Goal: Answer question/provide support

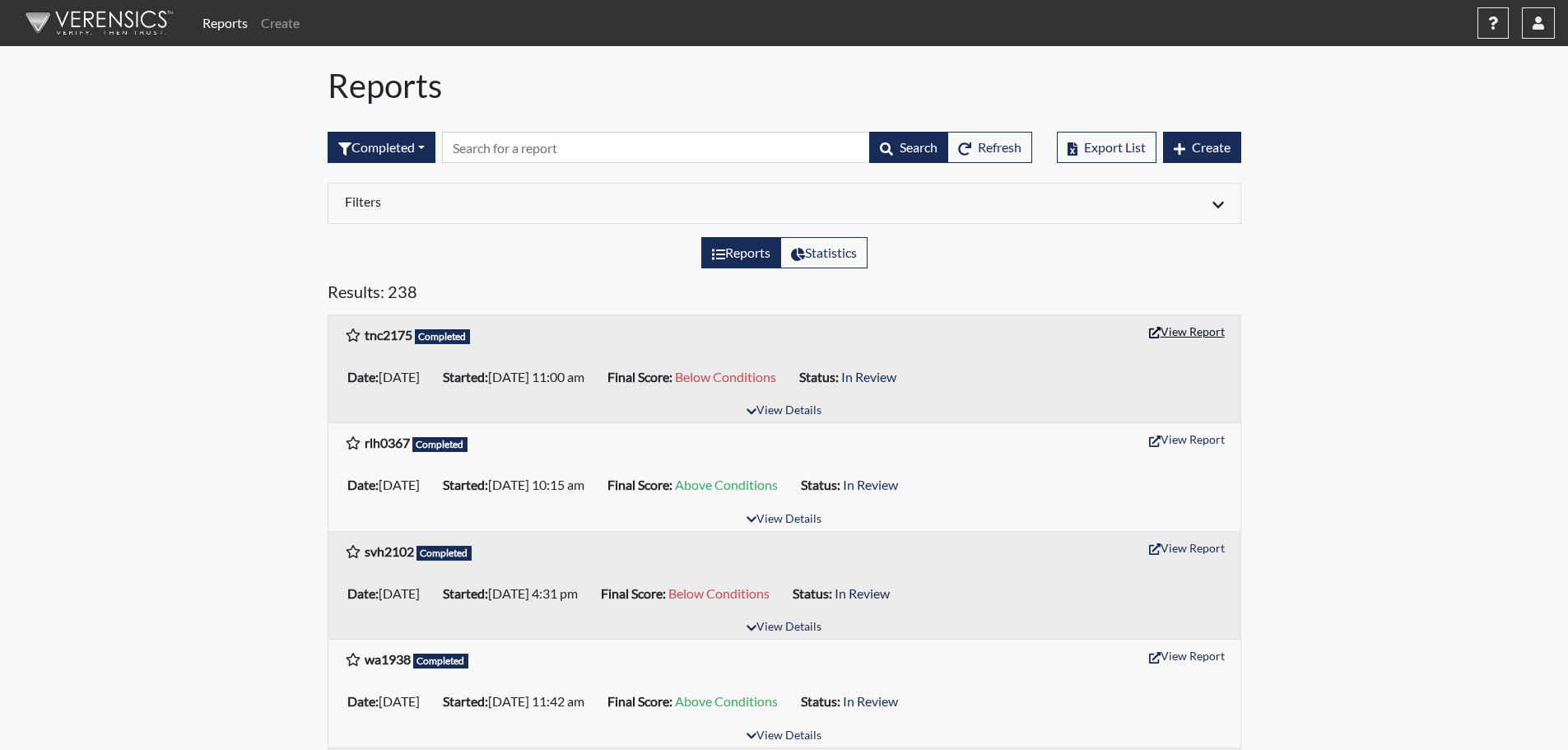
click at [1190, 326] on button "View Report" at bounding box center [1187, 331] width 90 height 25
click at [1541, 28] on icon "button" at bounding box center [1539, 23] width 12 height 13
click at [1416, 220] on link "Sign Out" at bounding box center [1374, 207] width 361 height 26
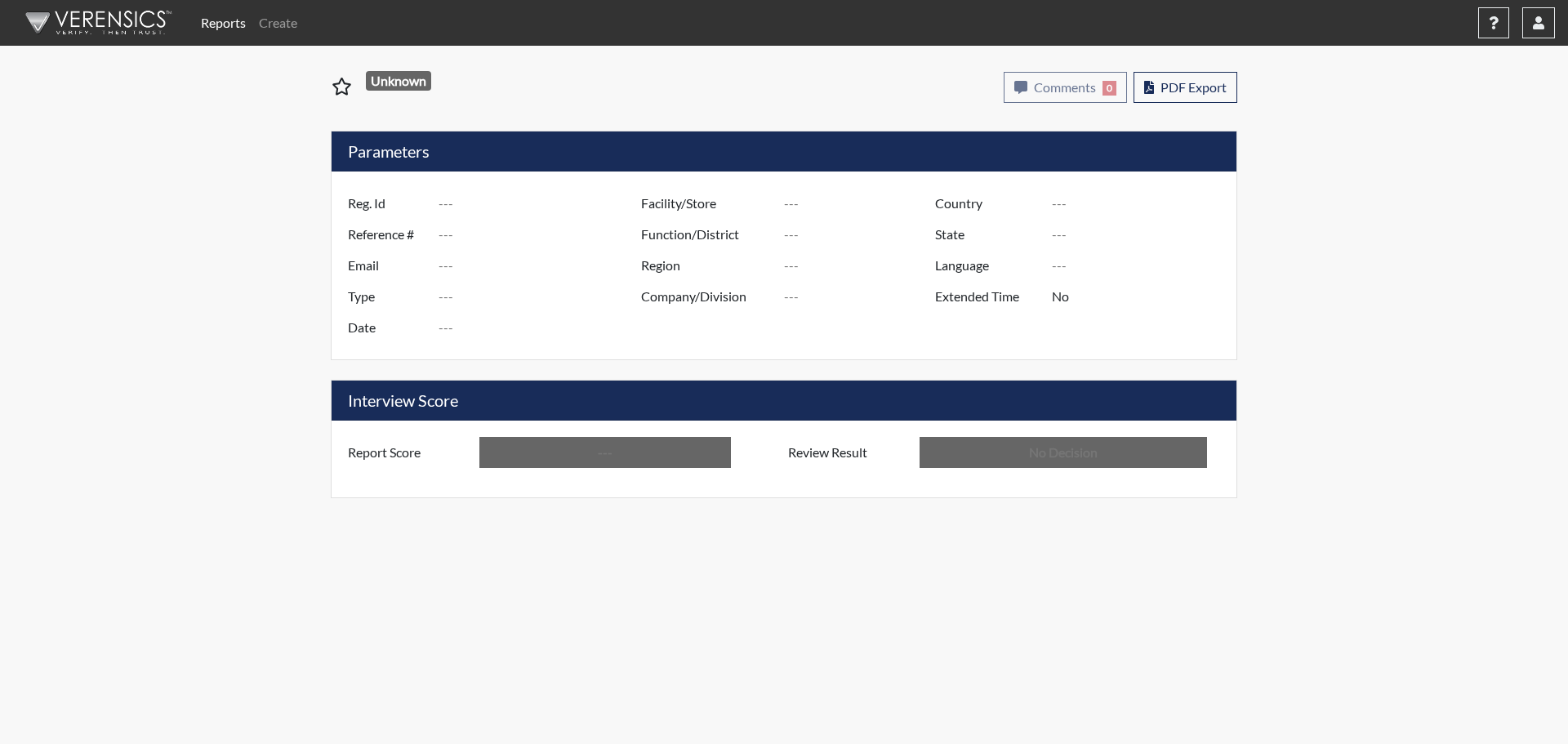
type input "tnc2175"
type input "51255"
type input "---"
type input "Corrections Pre-Employment"
type input "[DATE]"
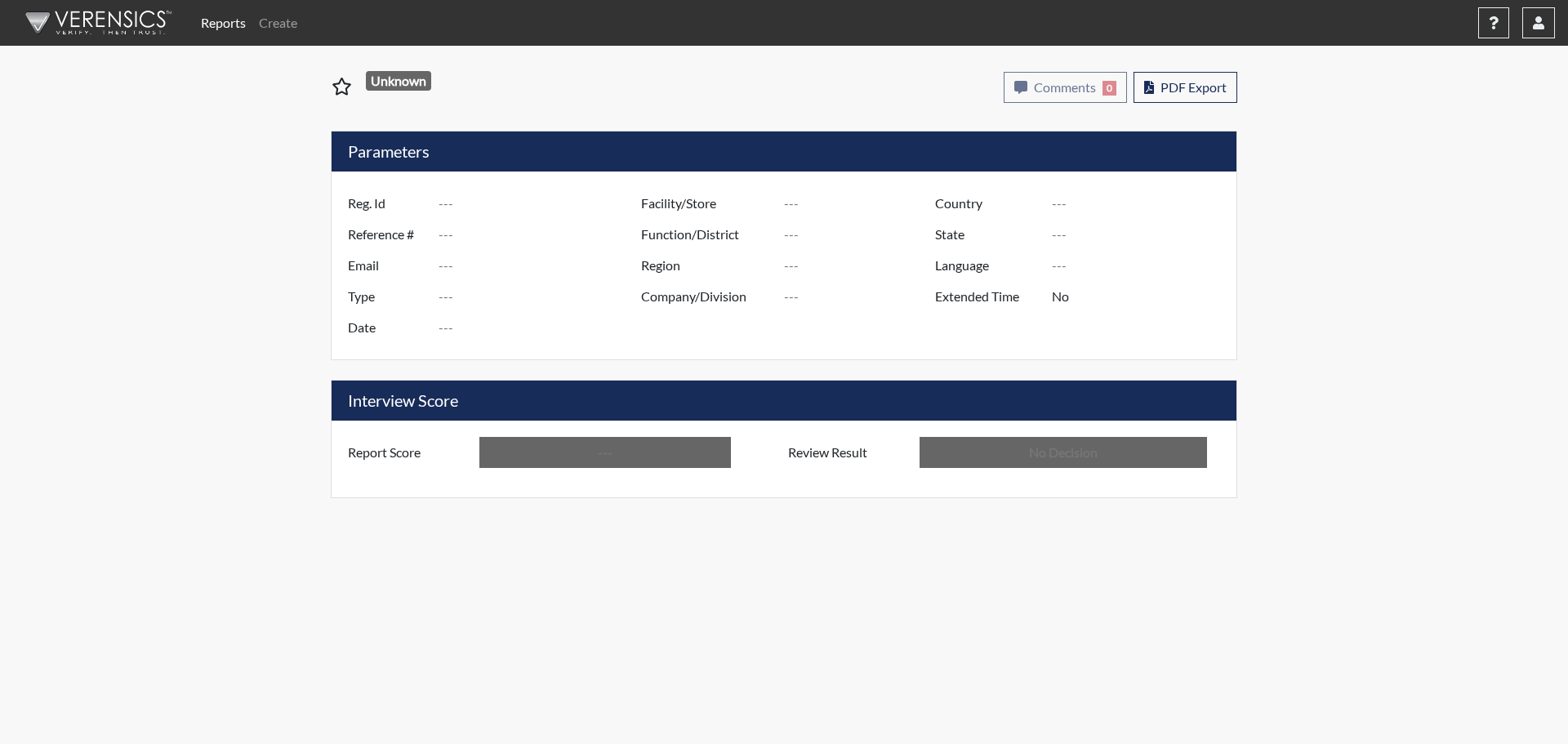
type input "[PERSON_NAME]"
type input "[GEOGRAPHIC_DATA]"
type input "[US_STATE]"
type input "English"
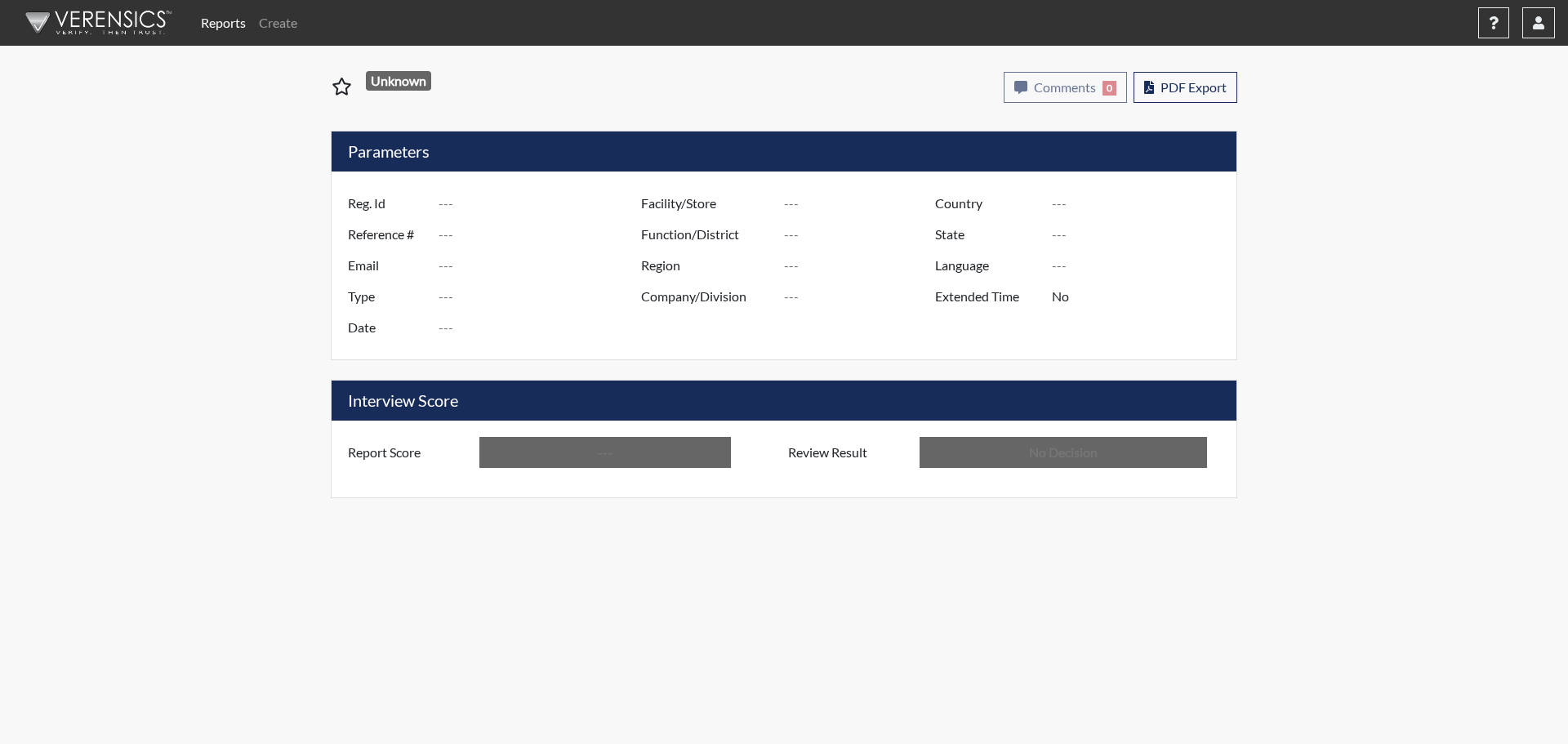
type input "Below Conditions"
type input "In Review"
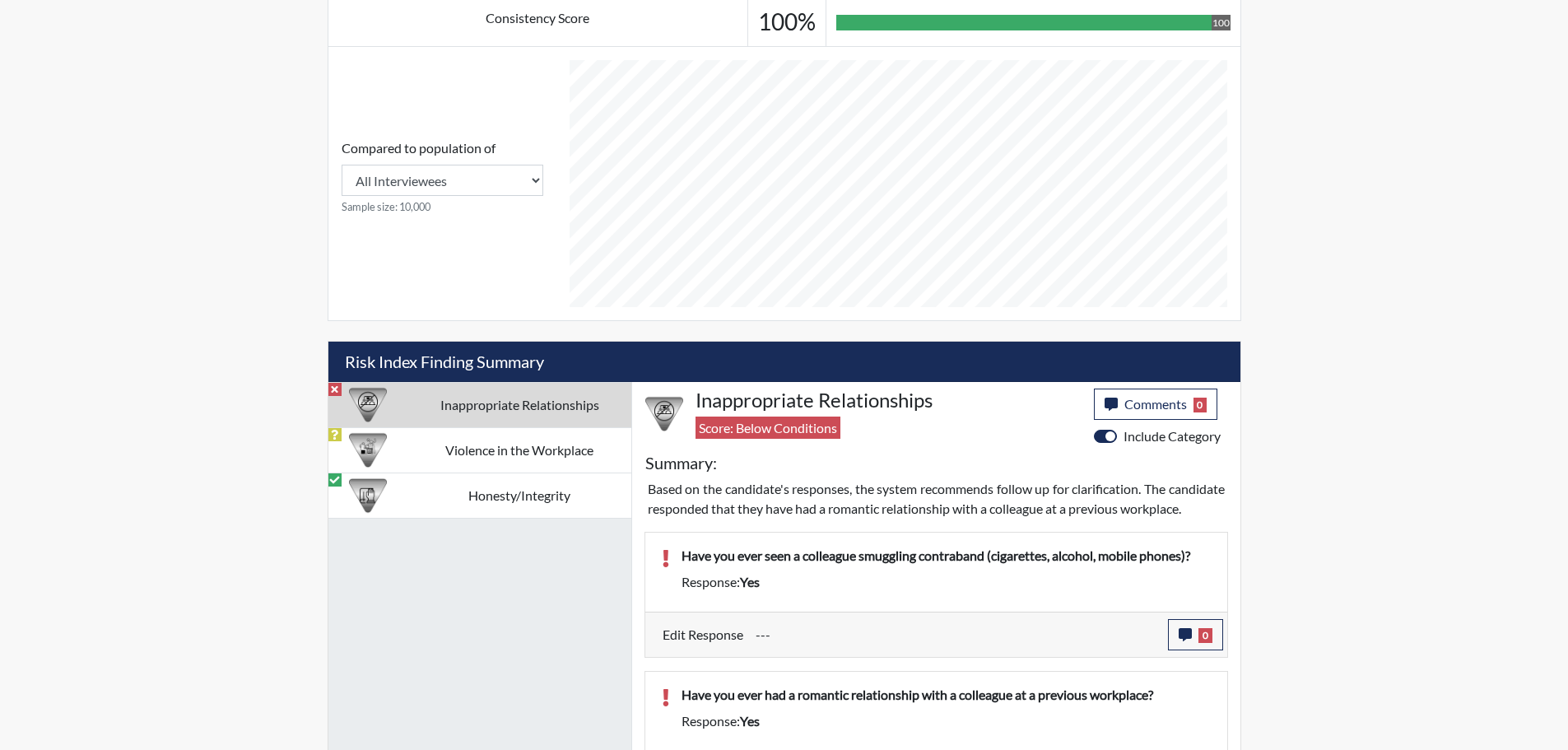
scroll to position [881, 0]
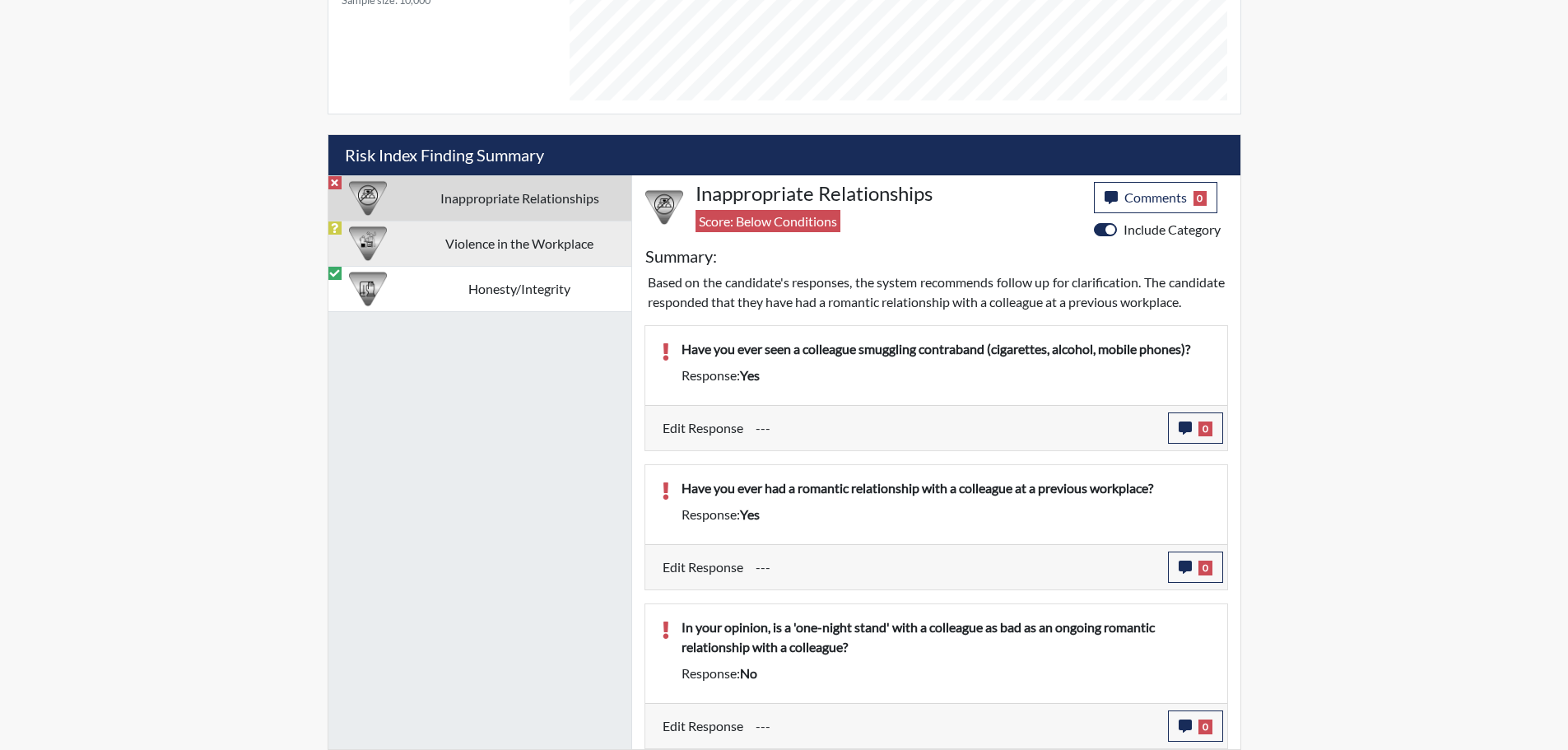
click at [503, 229] on td "Violence in the Workplace" at bounding box center [520, 243] width 223 height 45
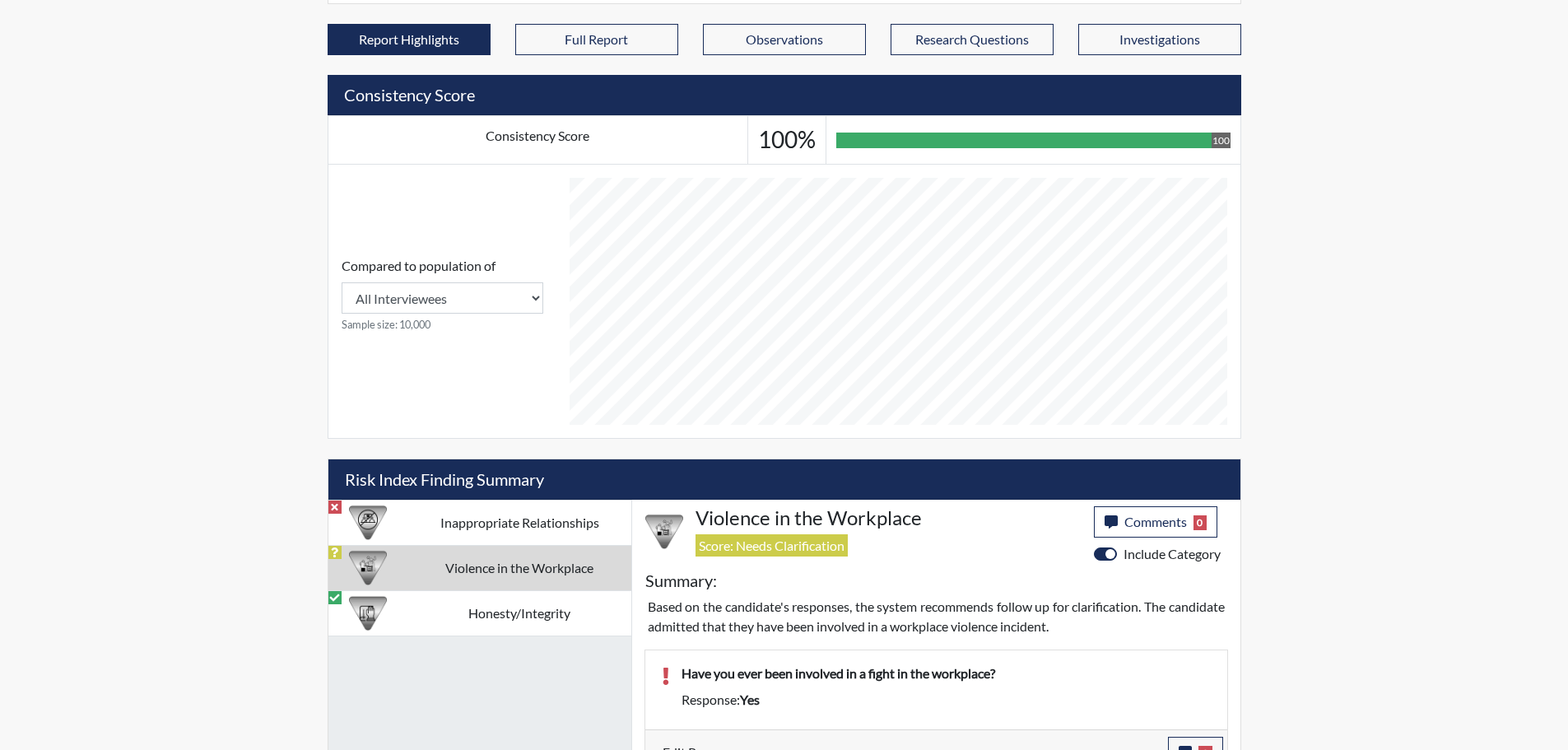
scroll to position [703, 0]
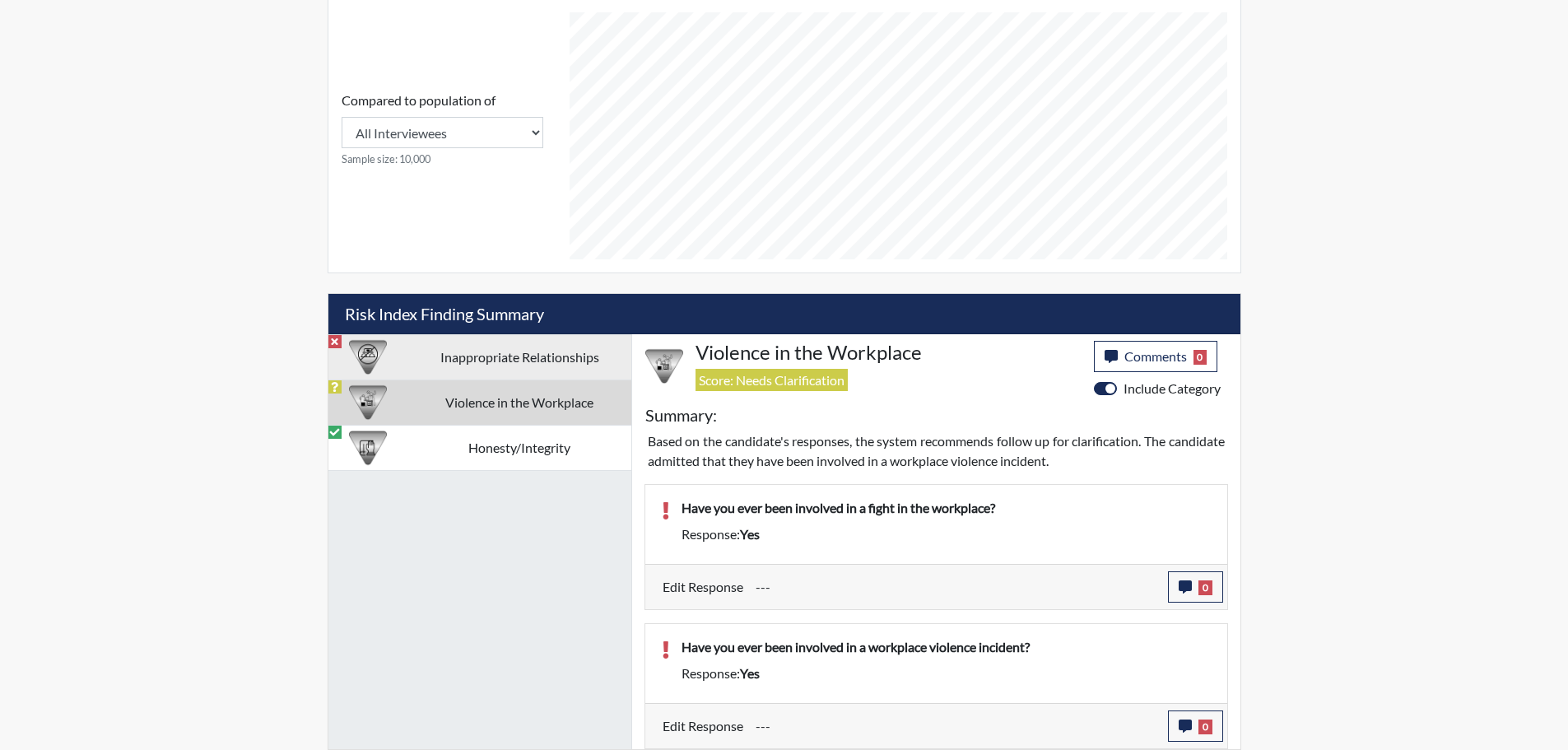
click at [547, 362] on td "Inappropriate Relationships" at bounding box center [520, 357] width 223 height 45
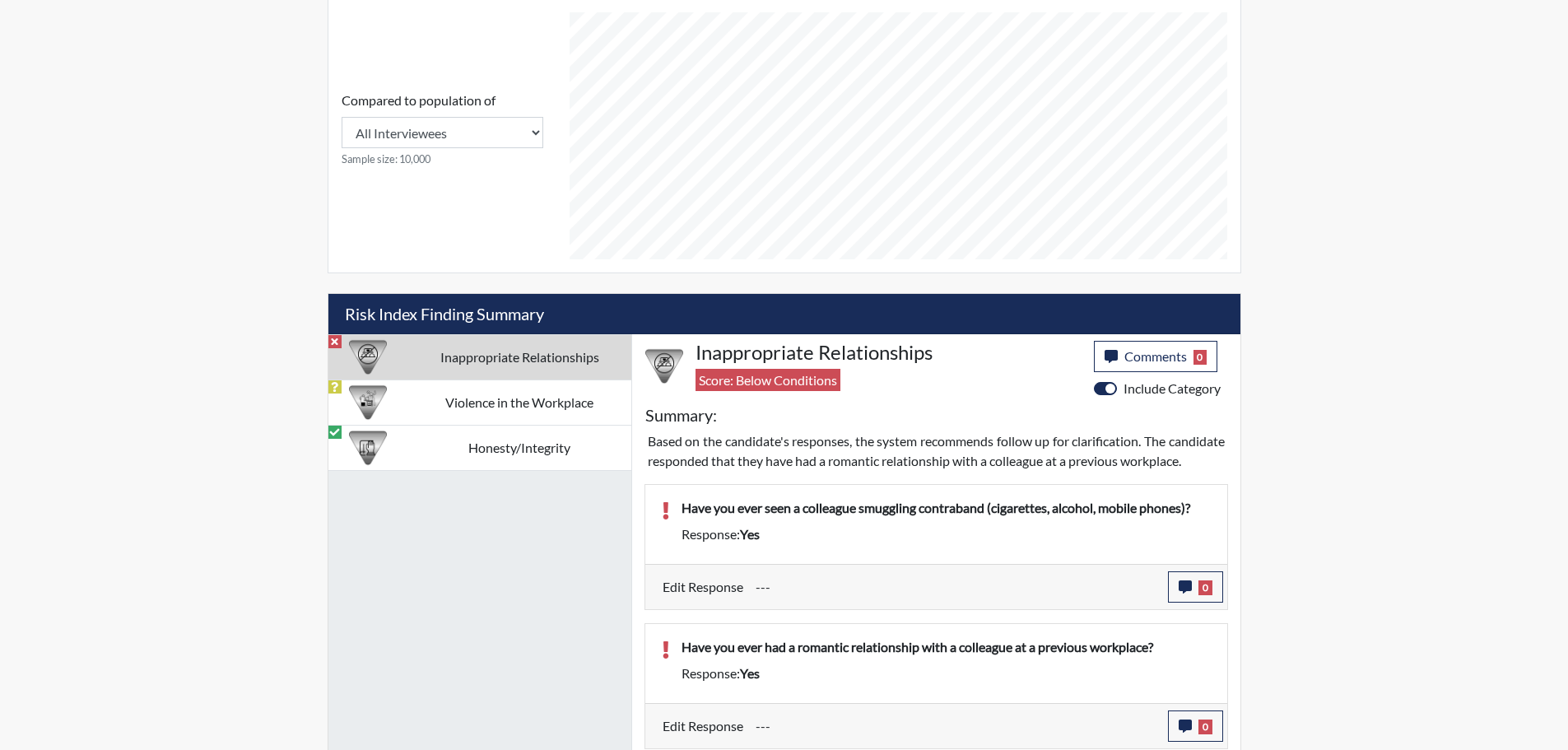
scroll to position [881, 0]
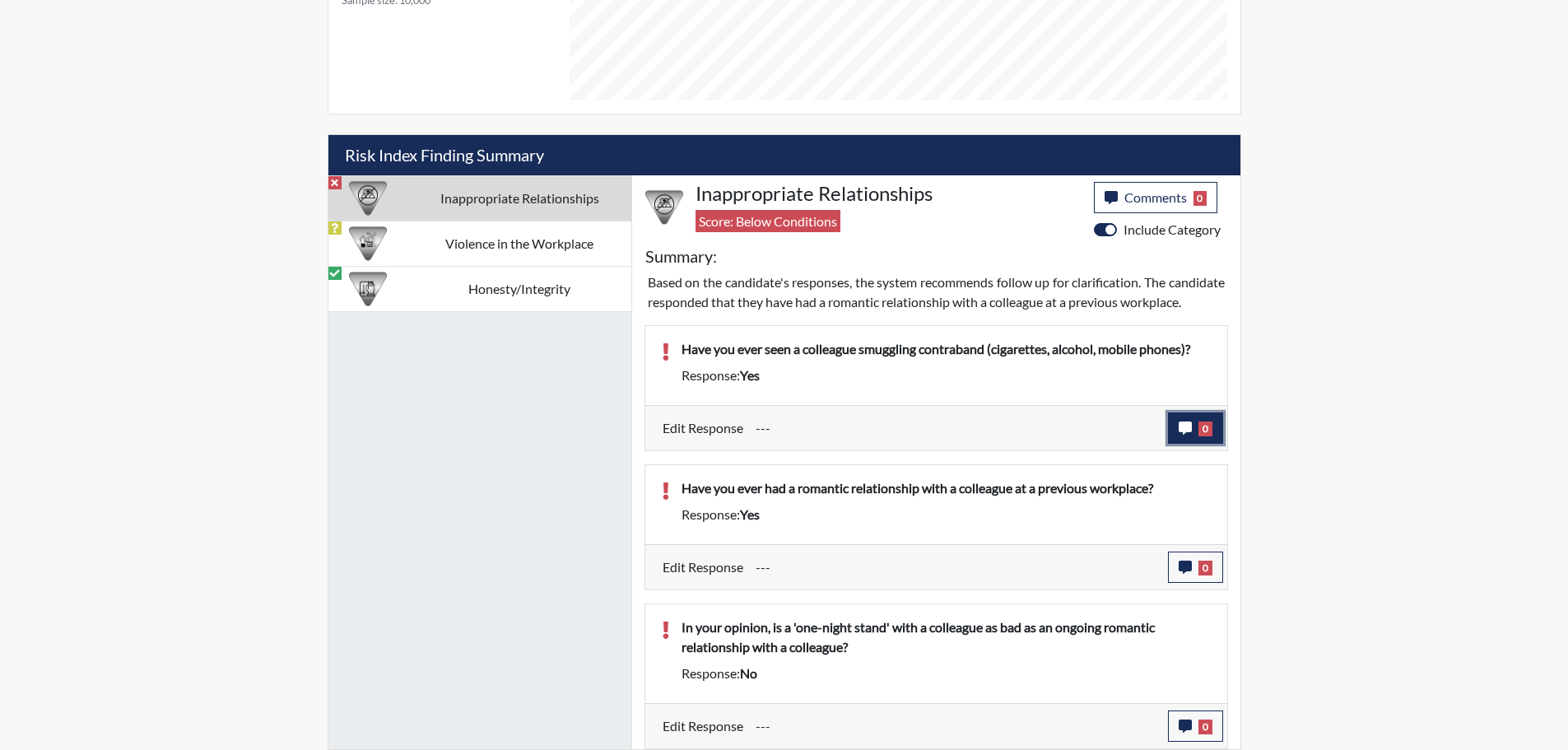
click at [1195, 424] on button "0" at bounding box center [1195, 428] width 55 height 31
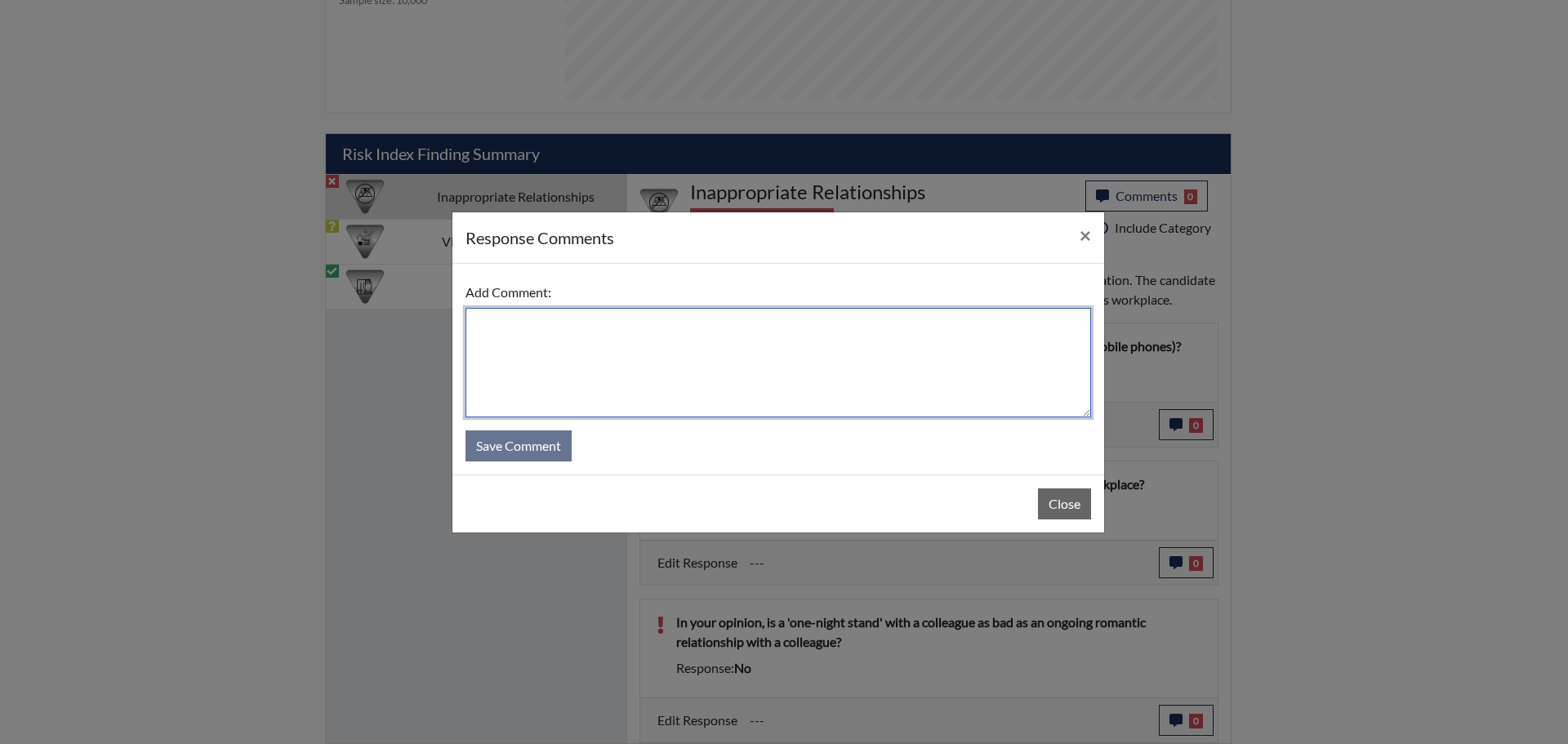
click at [638, 328] on textarea at bounding box center [777, 363] width 625 height 110
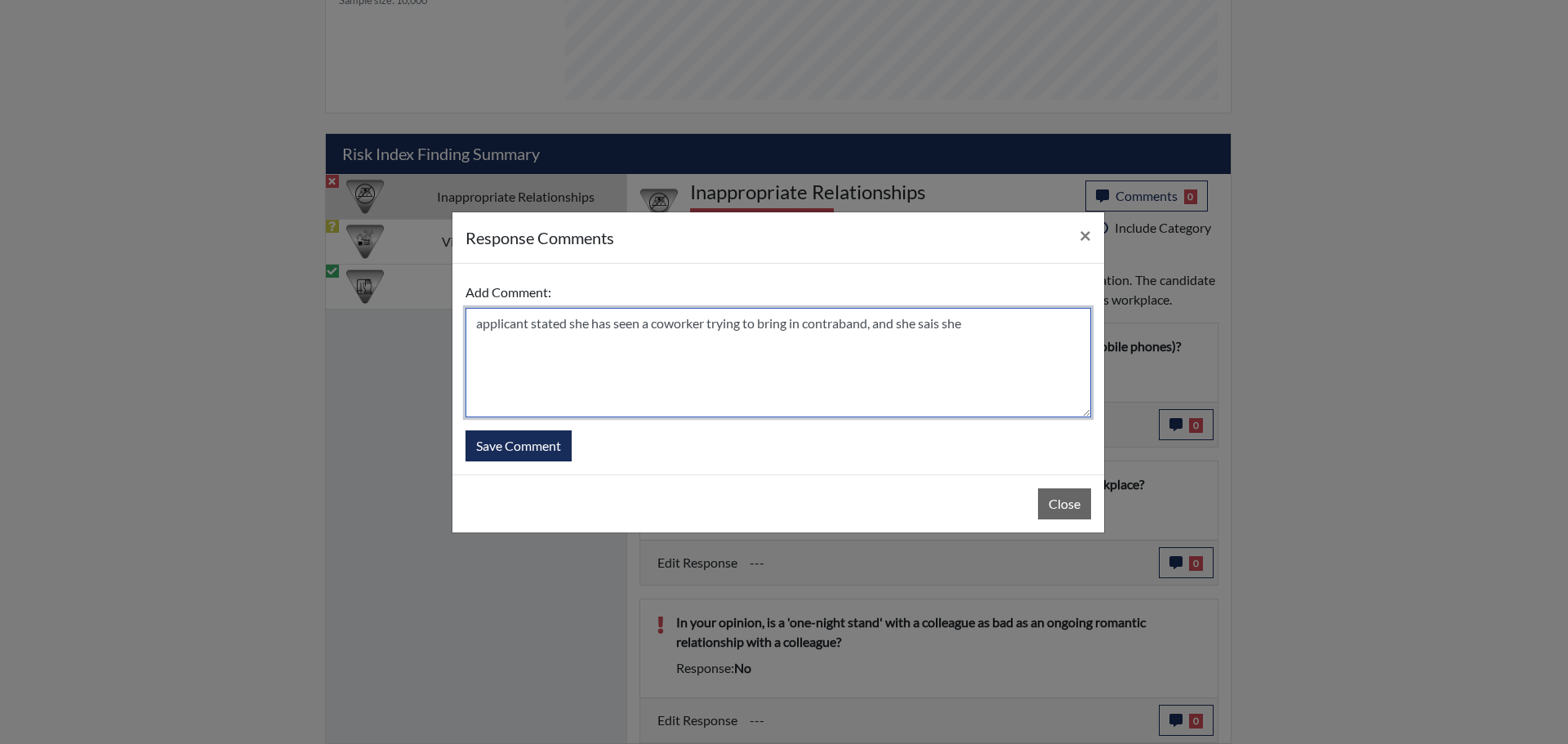
click at [943, 320] on textarea "applicant stated she has seen a coworker trying to bring in contraband, and she…" at bounding box center [777, 363] width 625 height 110
click at [991, 324] on textarea "applicant stated she has seen a coworker trying to bring in contraband, and she…" at bounding box center [777, 363] width 625 height 110
type textarea "applicant stated she has seen a coworker trying to bring in contraband, and she…"
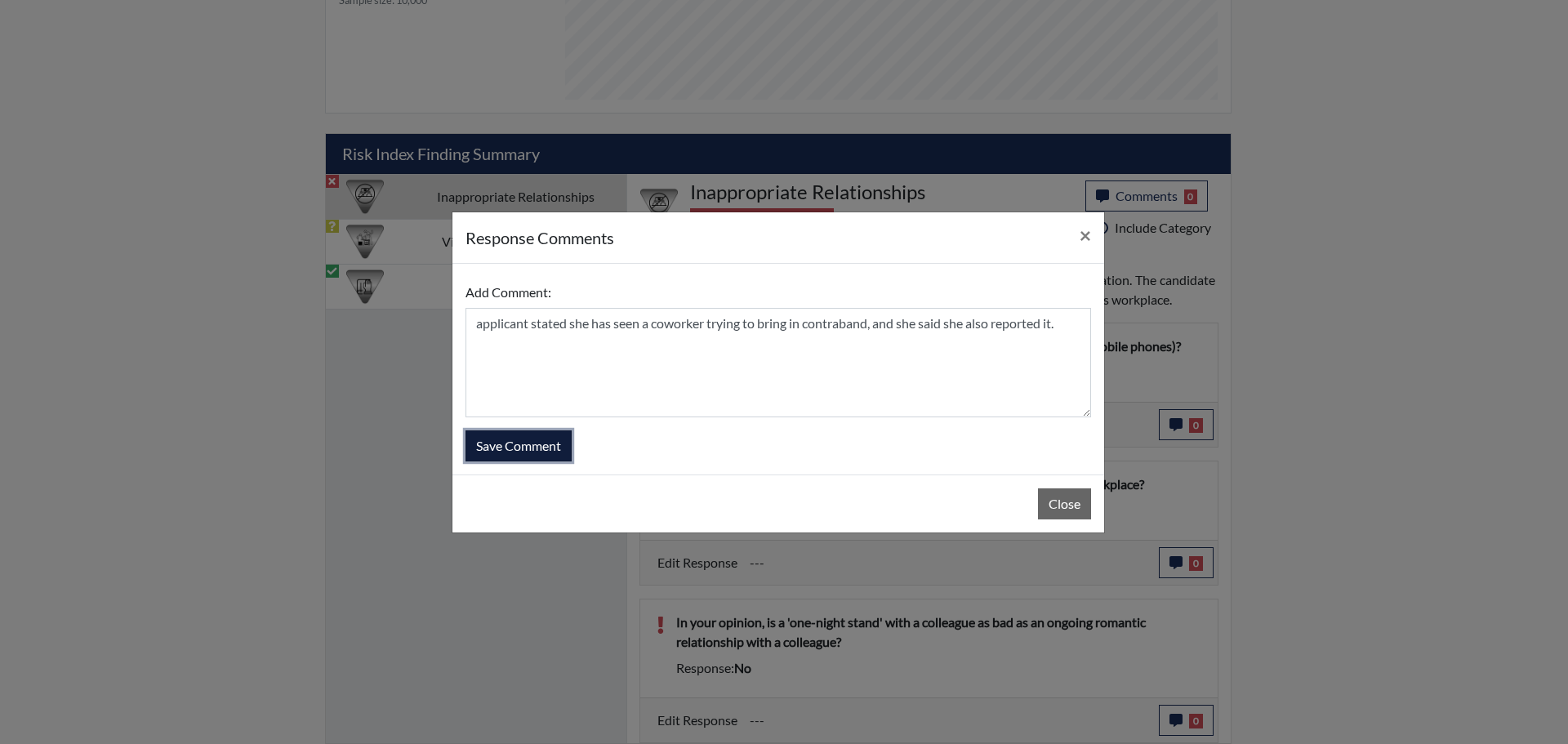
click at [553, 452] on button "Save Comment" at bounding box center [518, 445] width 106 height 31
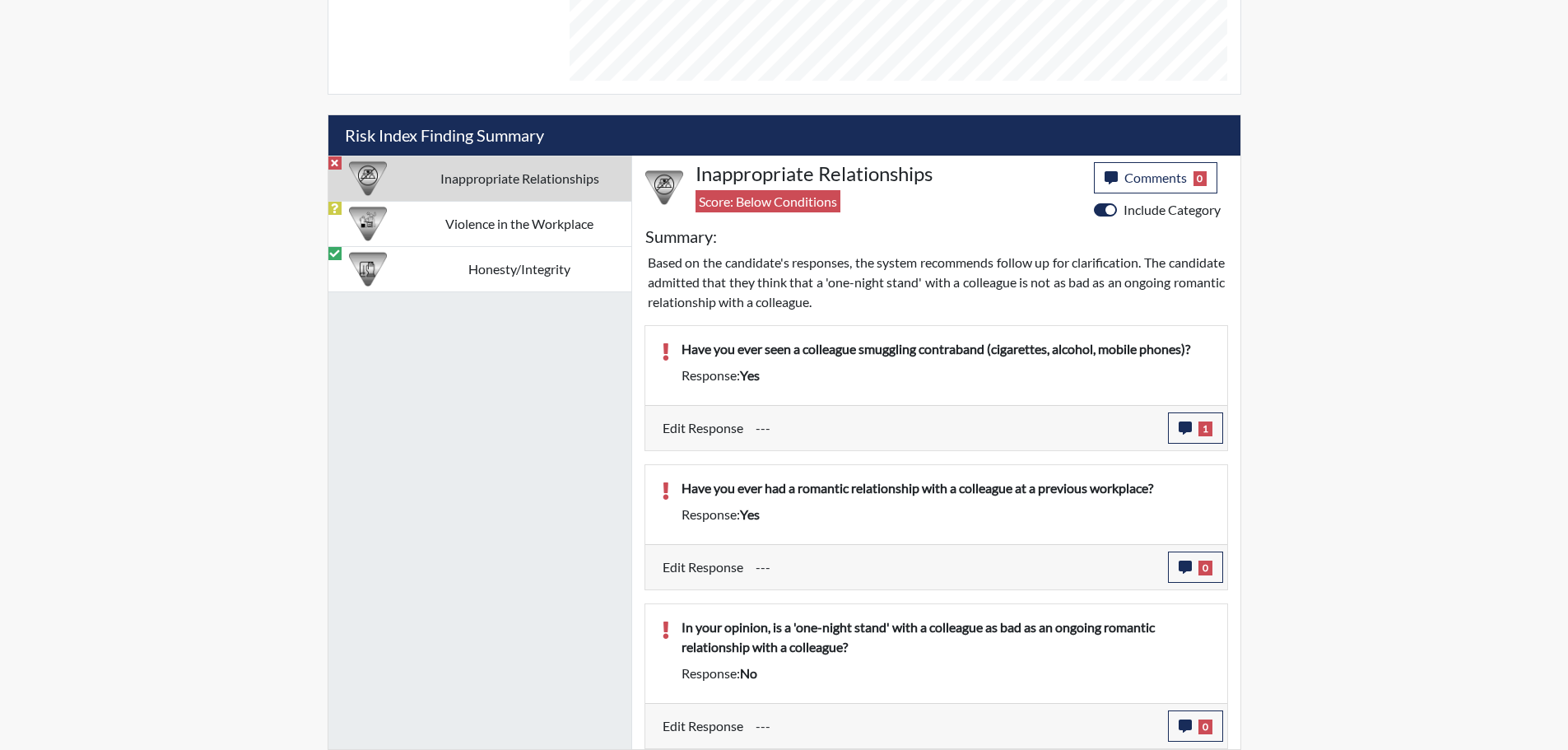
scroll to position [273, 684]
click at [1202, 573] on span "0" at bounding box center [1205, 568] width 14 height 15
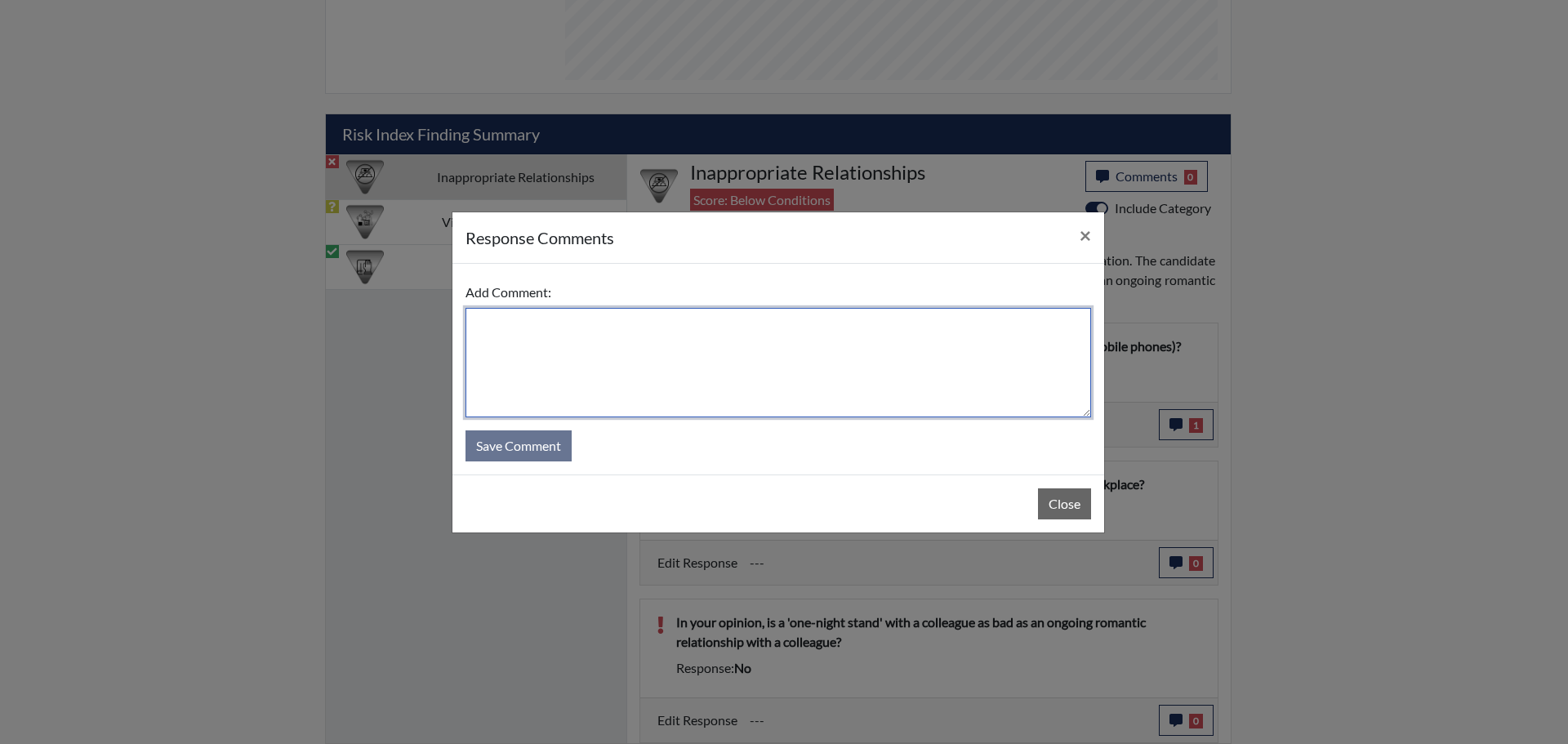
click at [608, 322] on textarea at bounding box center [777, 363] width 625 height 110
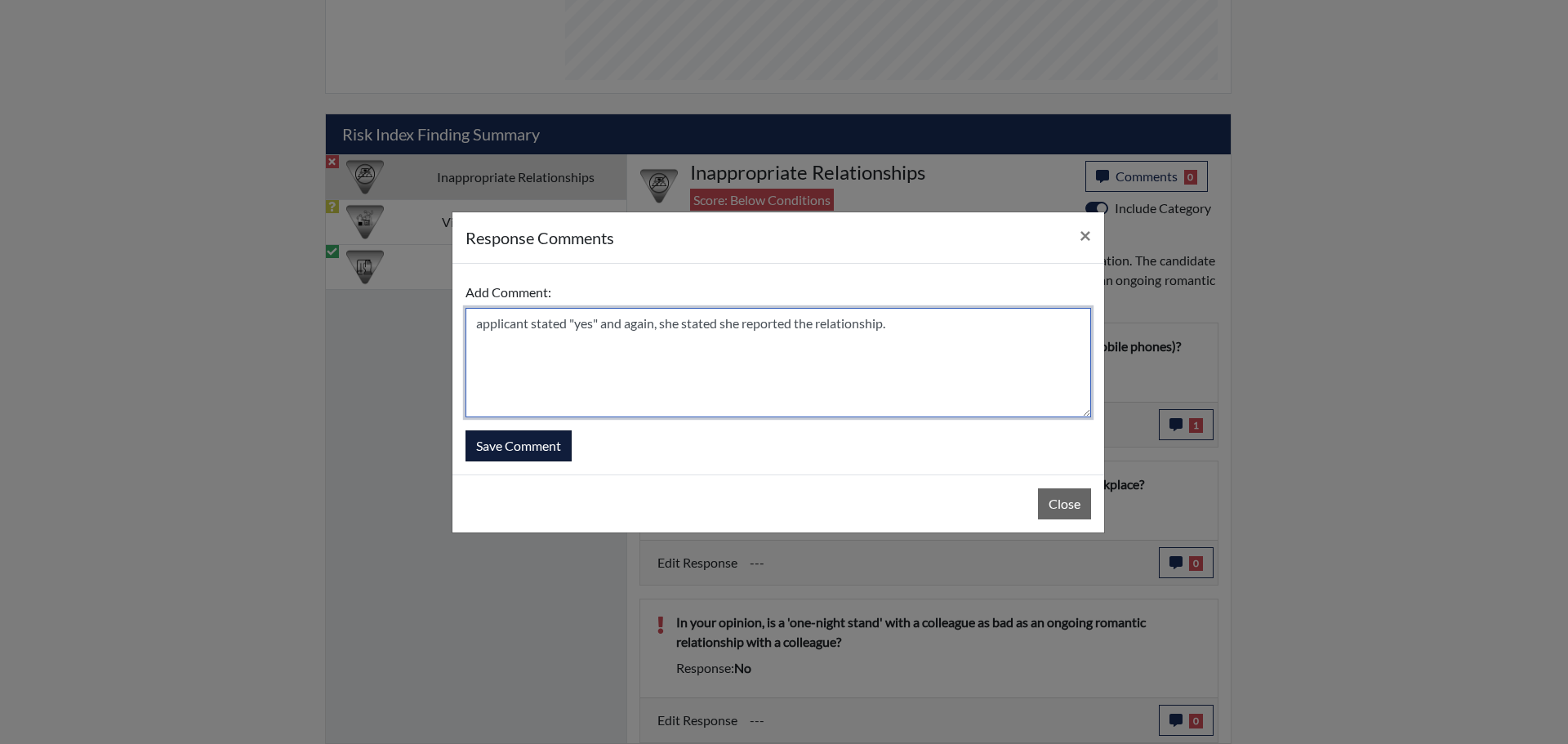
type textarea "applicant stated "yes" and again, she stated she reported the relationship."
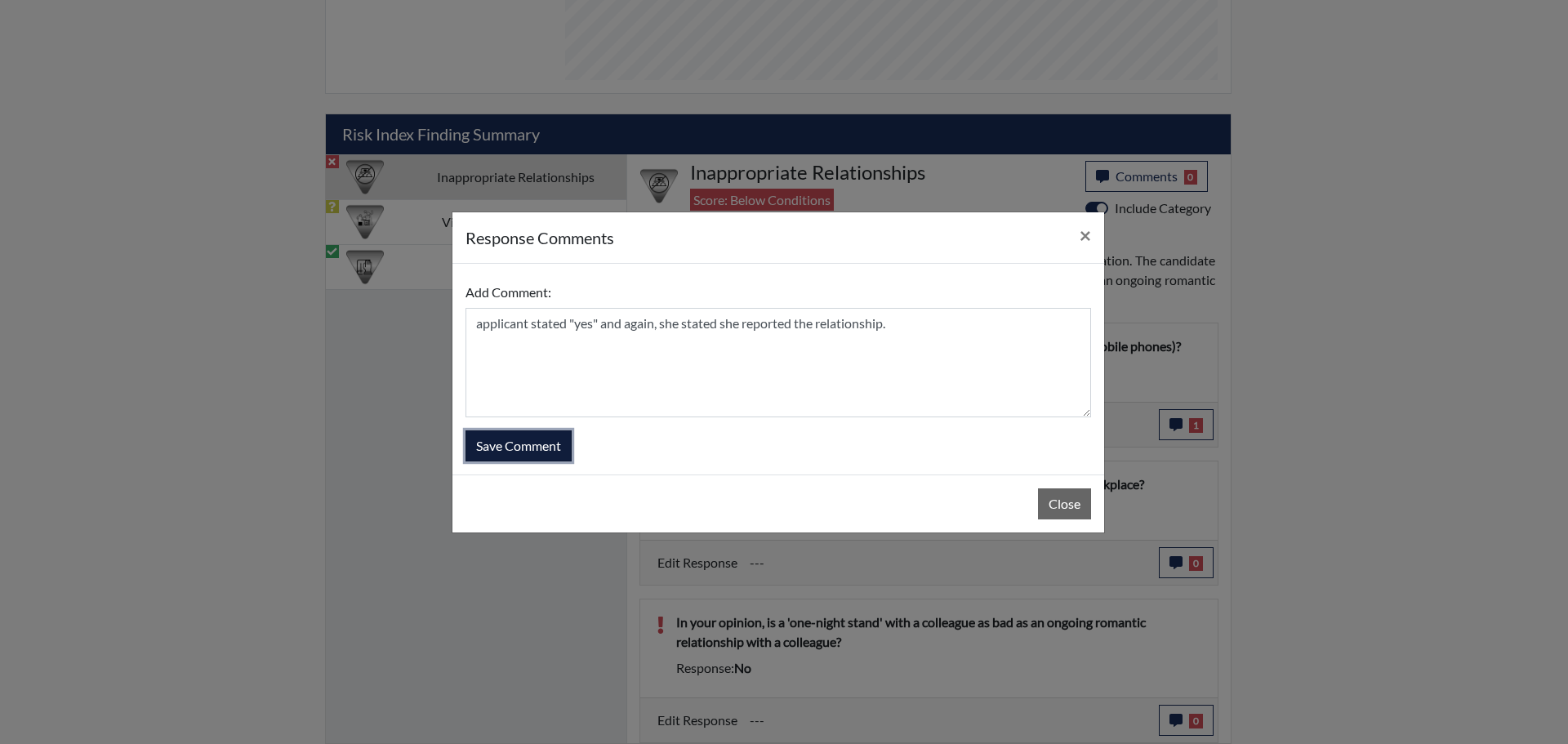
click at [529, 445] on button "Save Comment" at bounding box center [518, 445] width 106 height 31
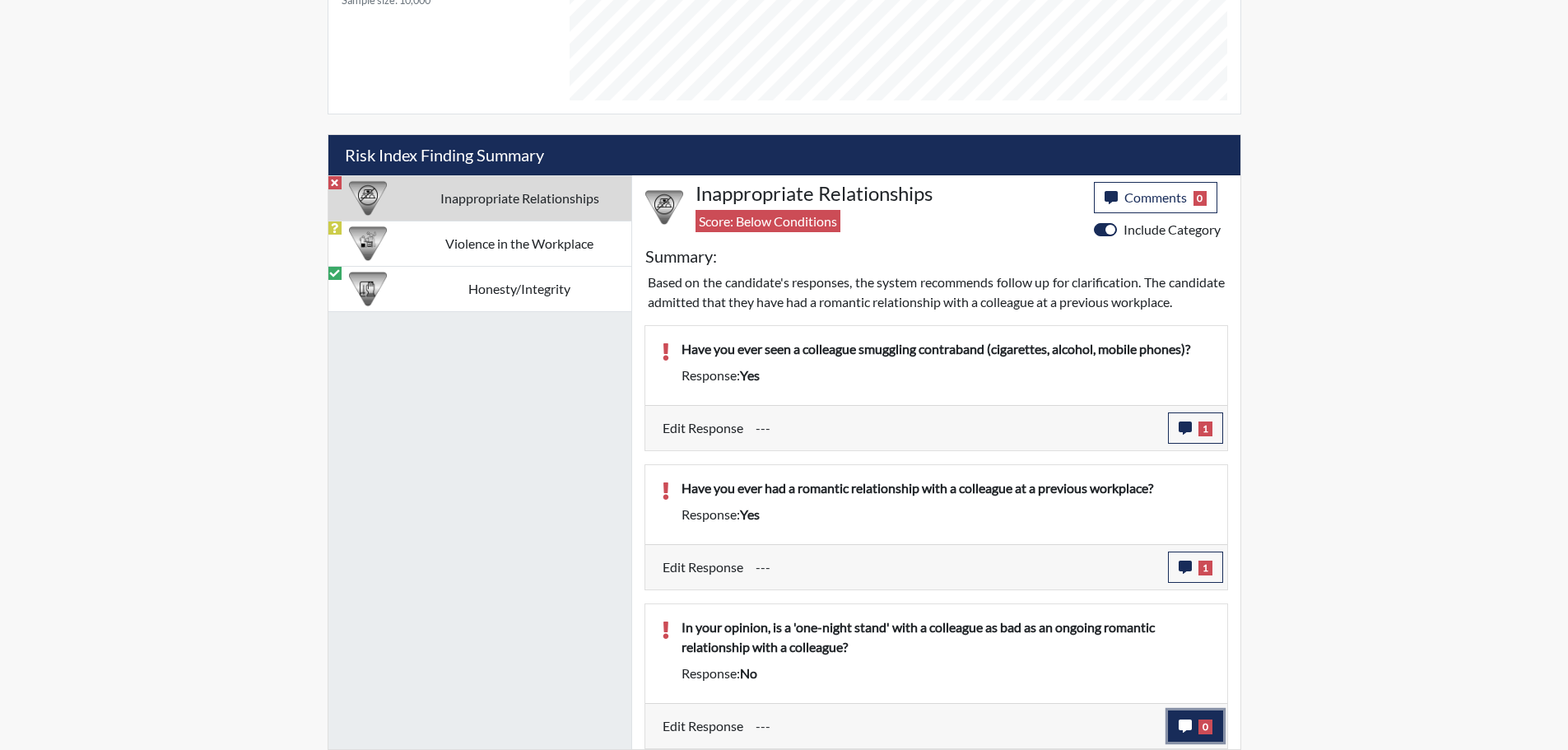
click at [1201, 722] on span "0" at bounding box center [1205, 727] width 14 height 15
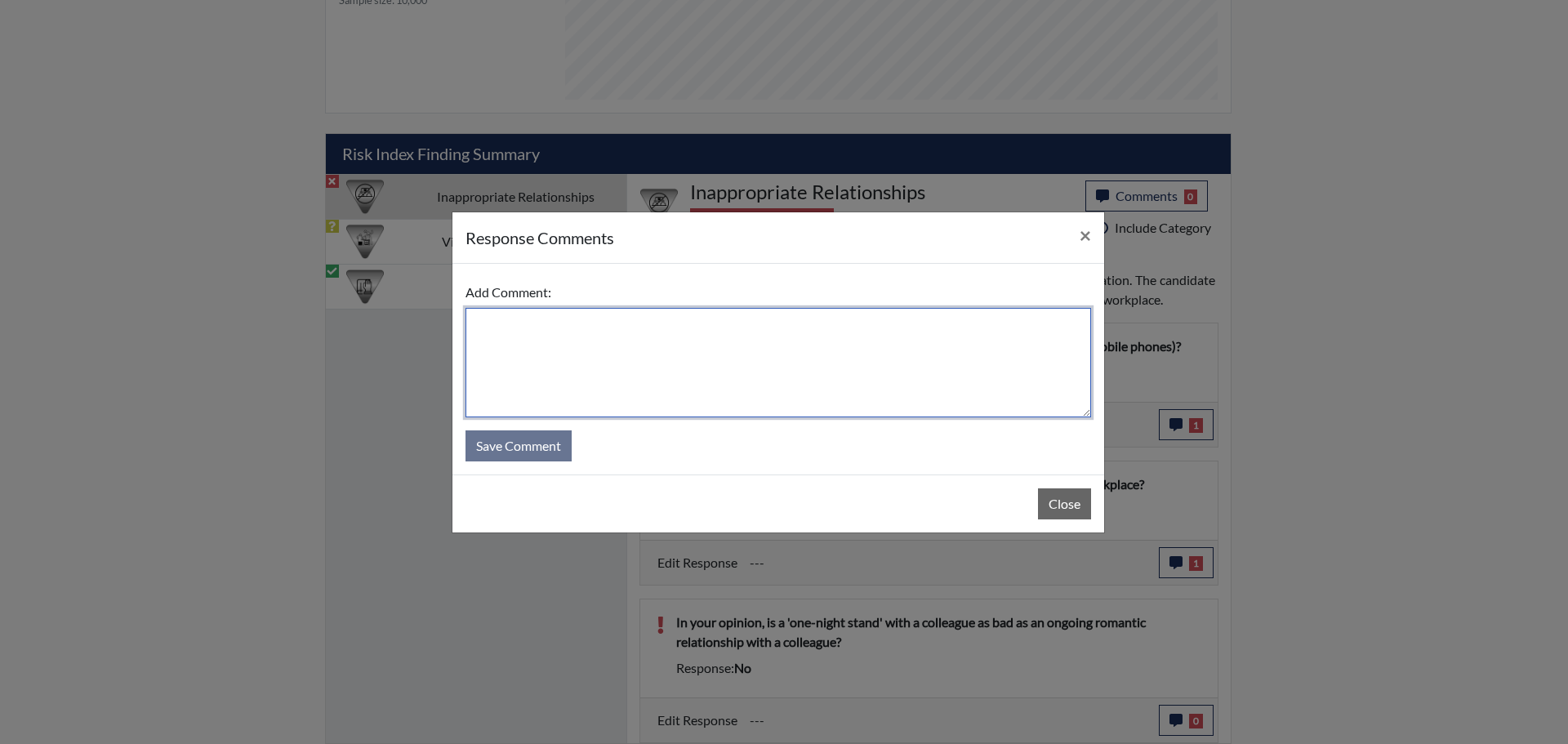
click at [557, 317] on textarea at bounding box center [777, 363] width 625 height 110
type textarea "applicant stated this is her personal opinion."
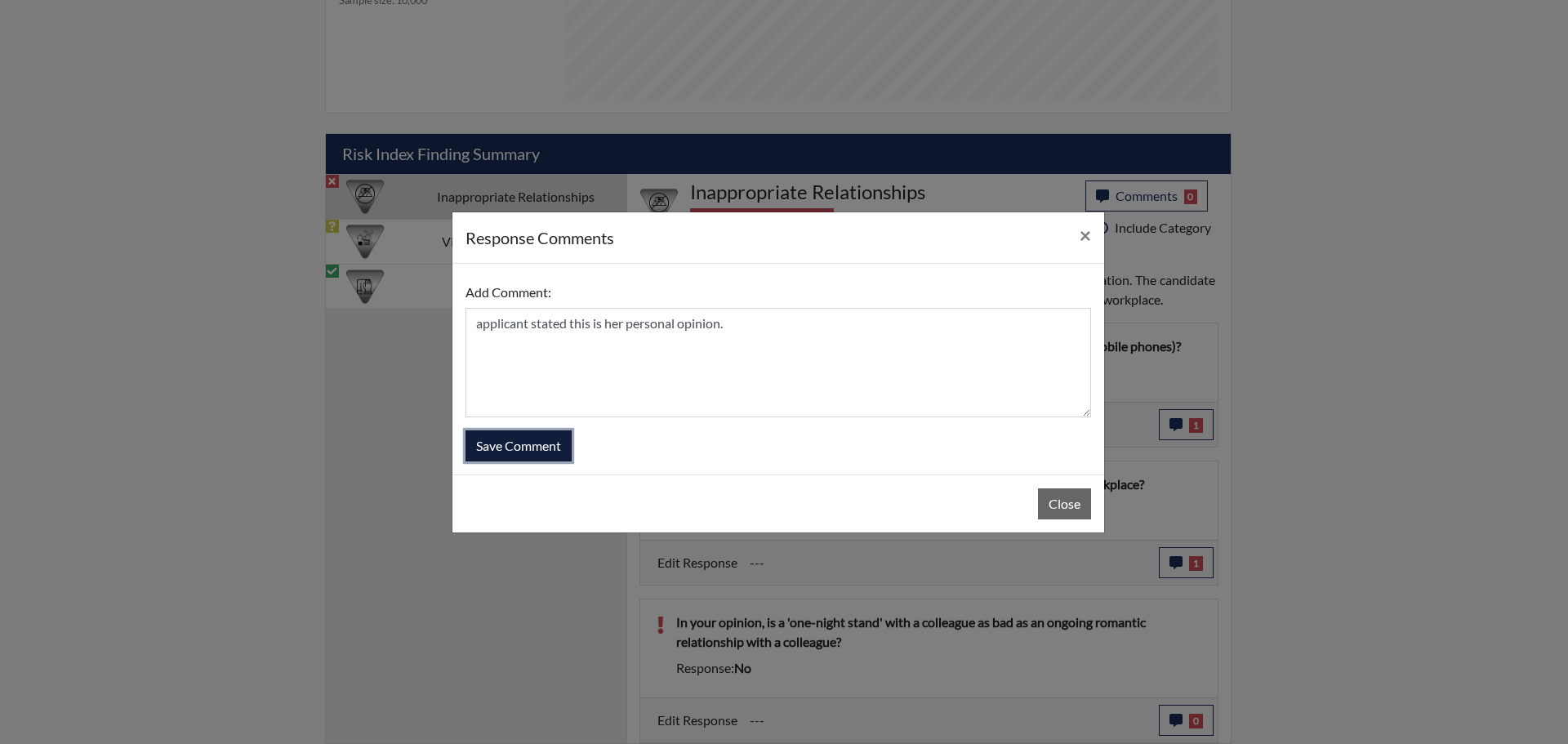
click at [556, 447] on button "Save Comment" at bounding box center [518, 445] width 106 height 31
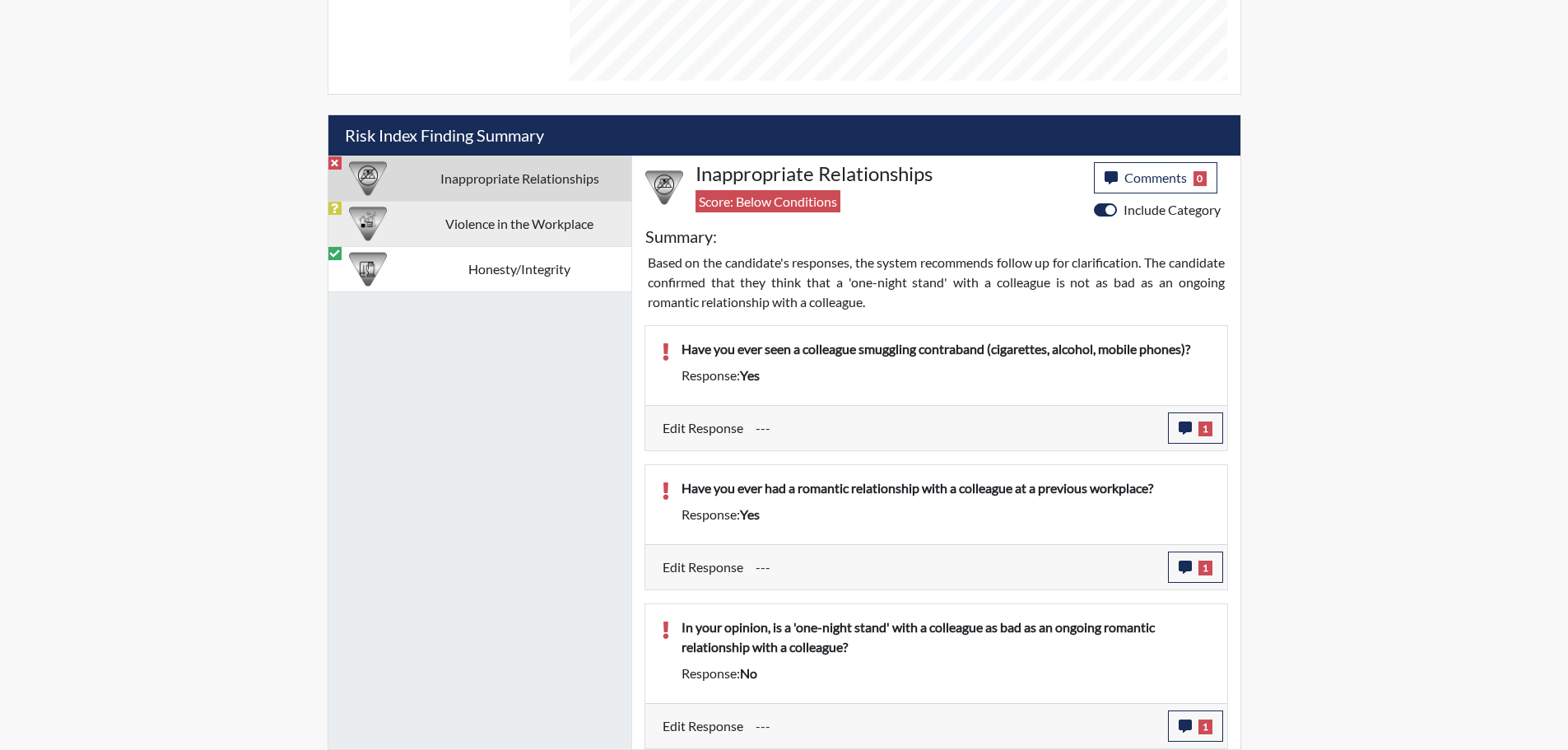
click at [486, 232] on td "Violence in the Workplace" at bounding box center [520, 223] width 223 height 45
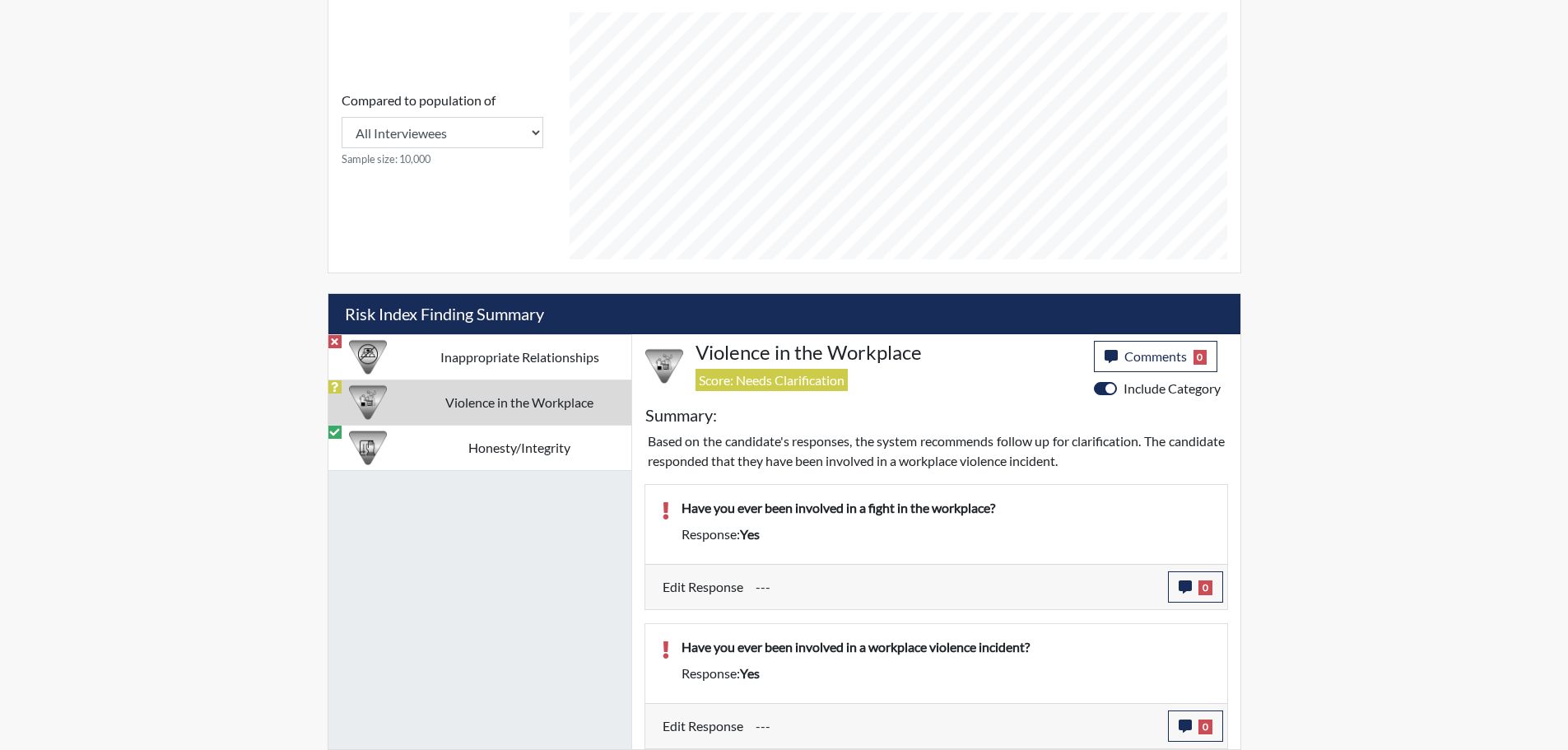
scroll to position [703, 0]
click at [1199, 587] on span "0" at bounding box center [1205, 588] width 14 height 15
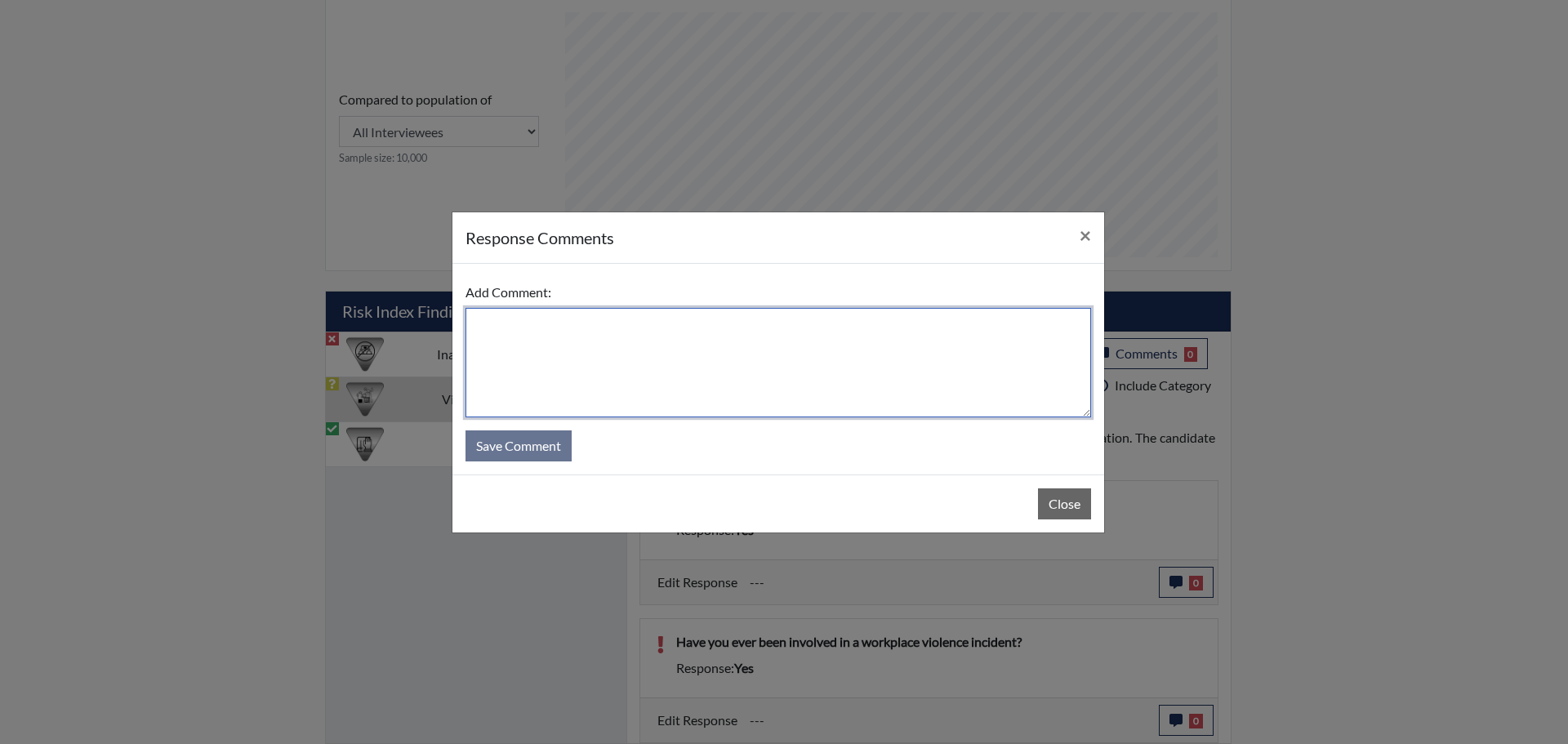
click at [590, 318] on textarea at bounding box center [777, 363] width 625 height 110
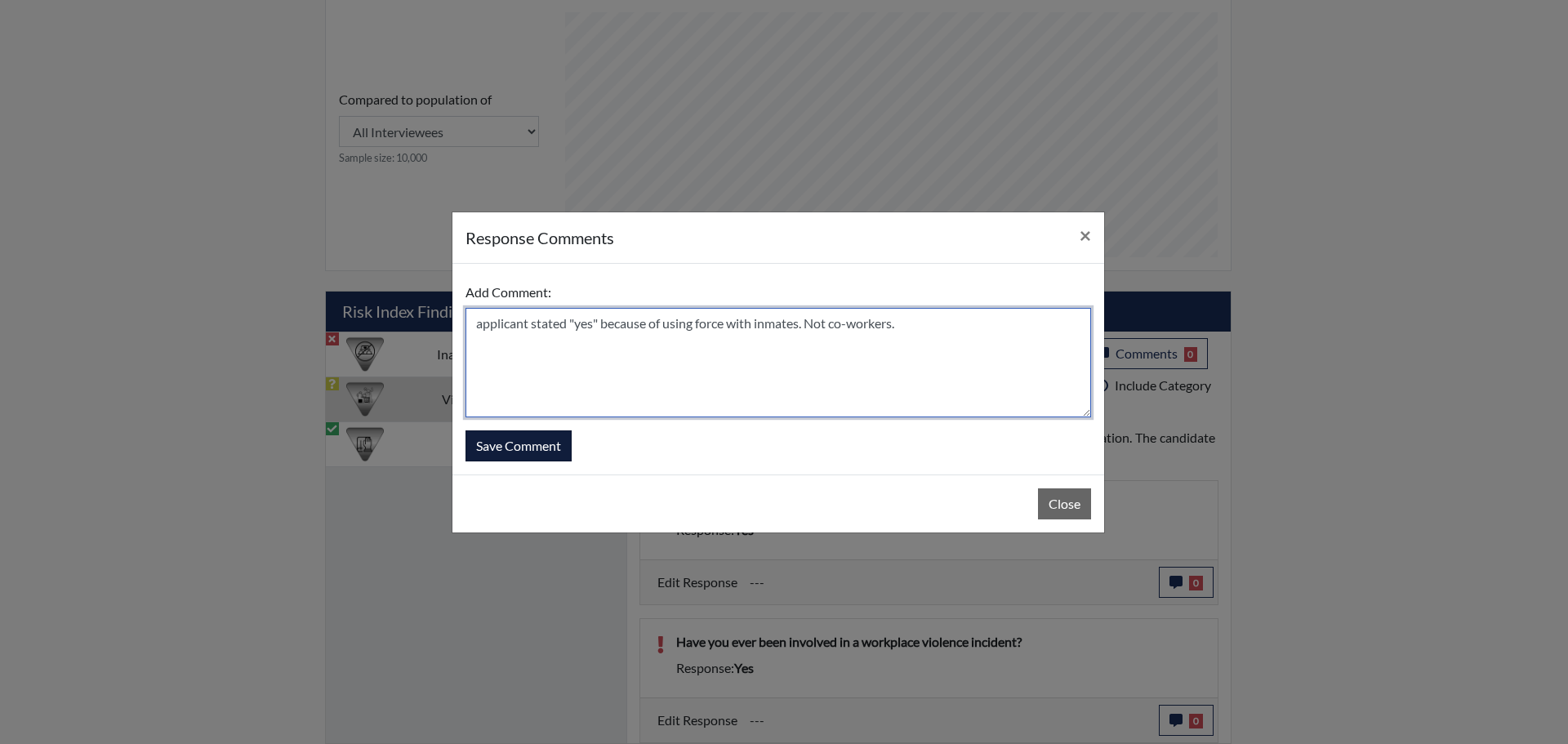
type textarea "applicant stated "yes" because of using force with inmates. Not co-workers."
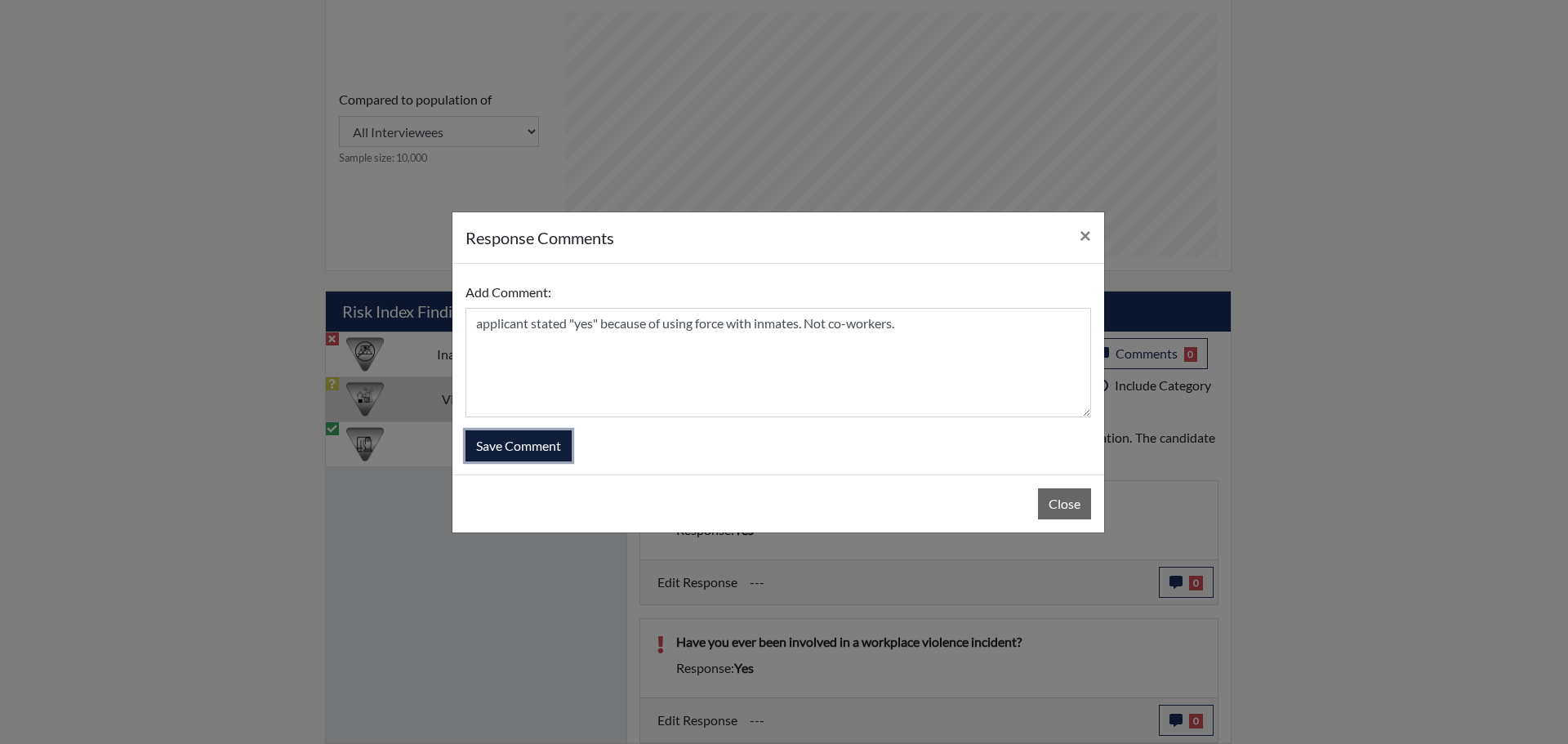
click at [554, 447] on button "Save Comment" at bounding box center [518, 445] width 106 height 31
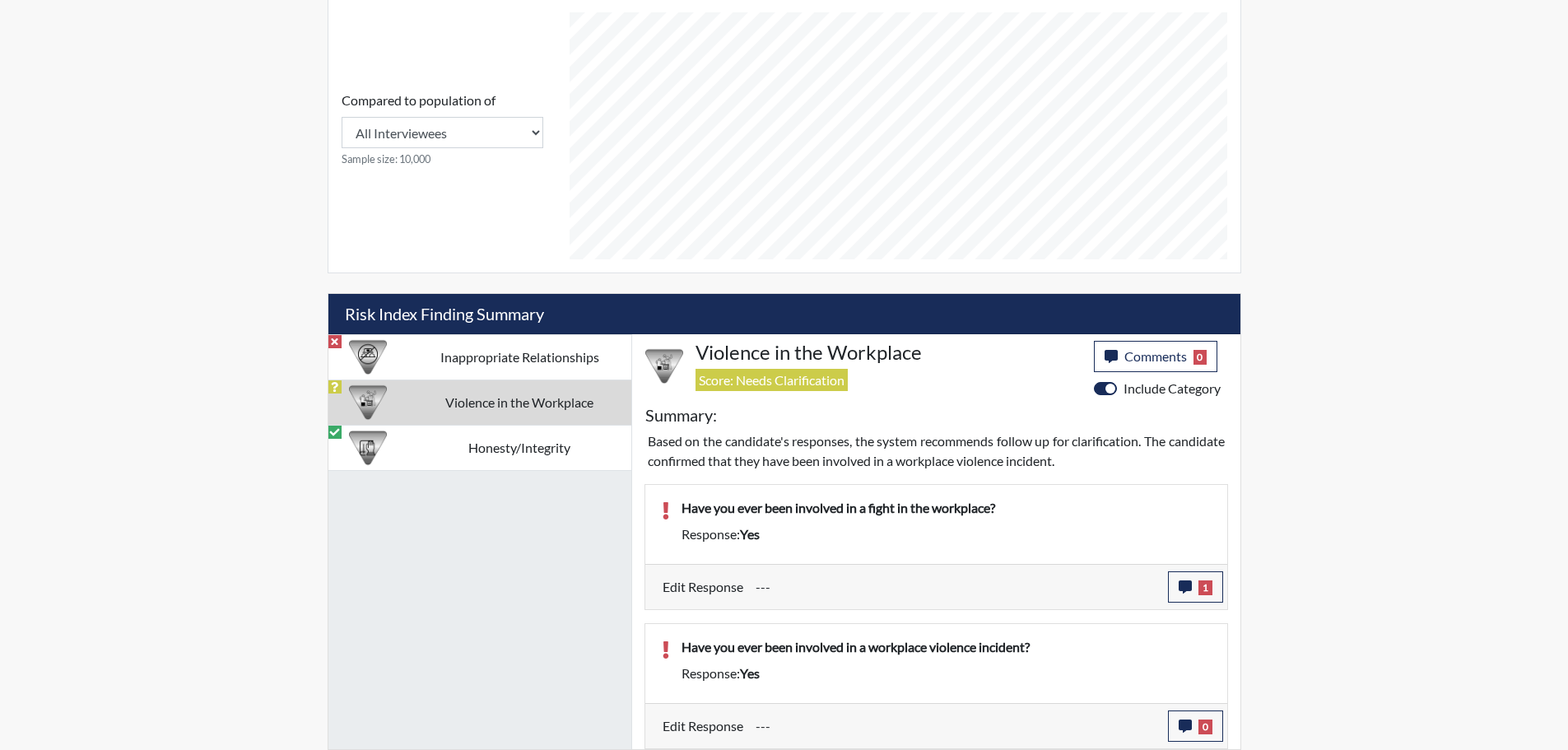
scroll to position [273, 684]
click at [1185, 724] on icon "button" at bounding box center [1185, 726] width 13 height 13
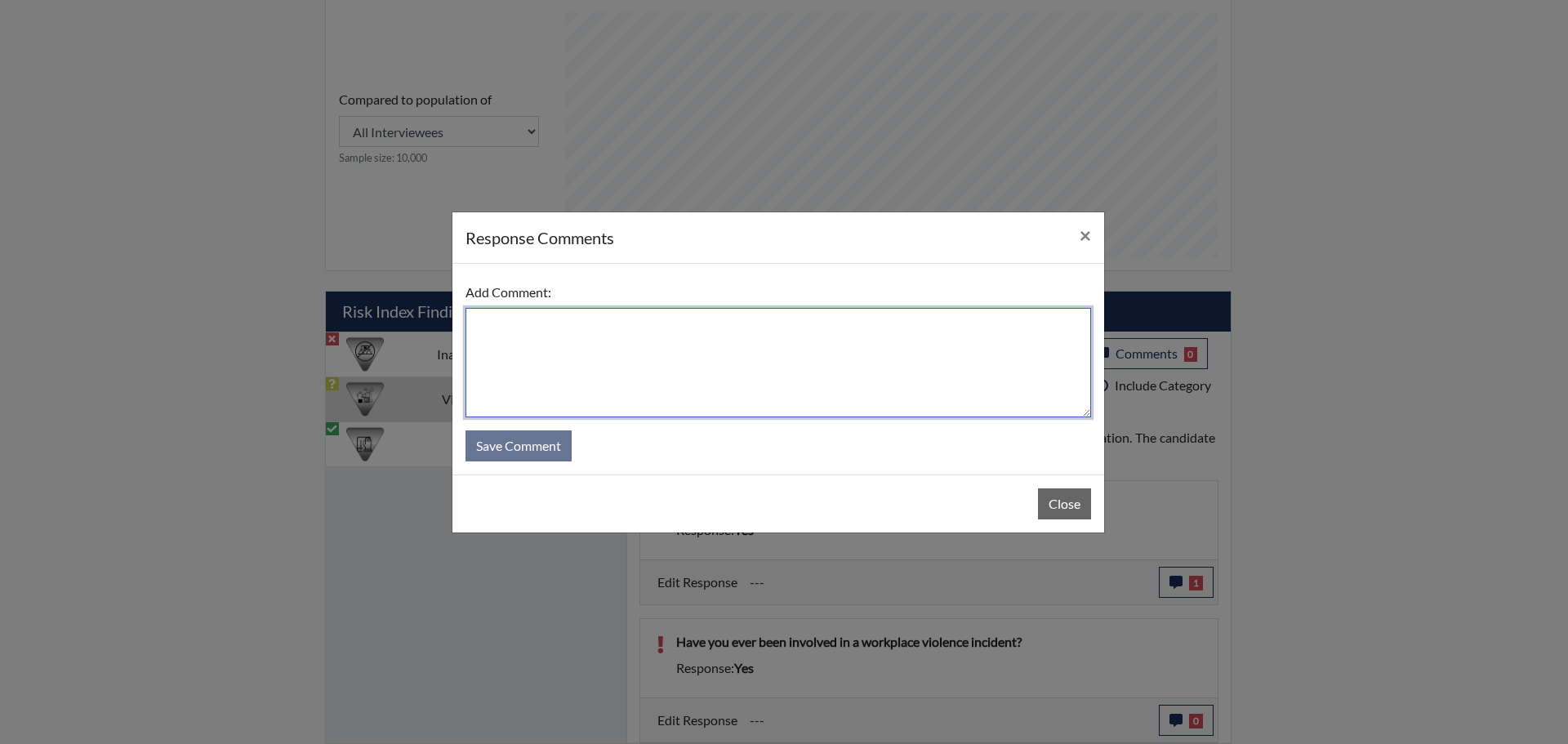
click at [614, 317] on textarea at bounding box center [777, 363] width 625 height 110
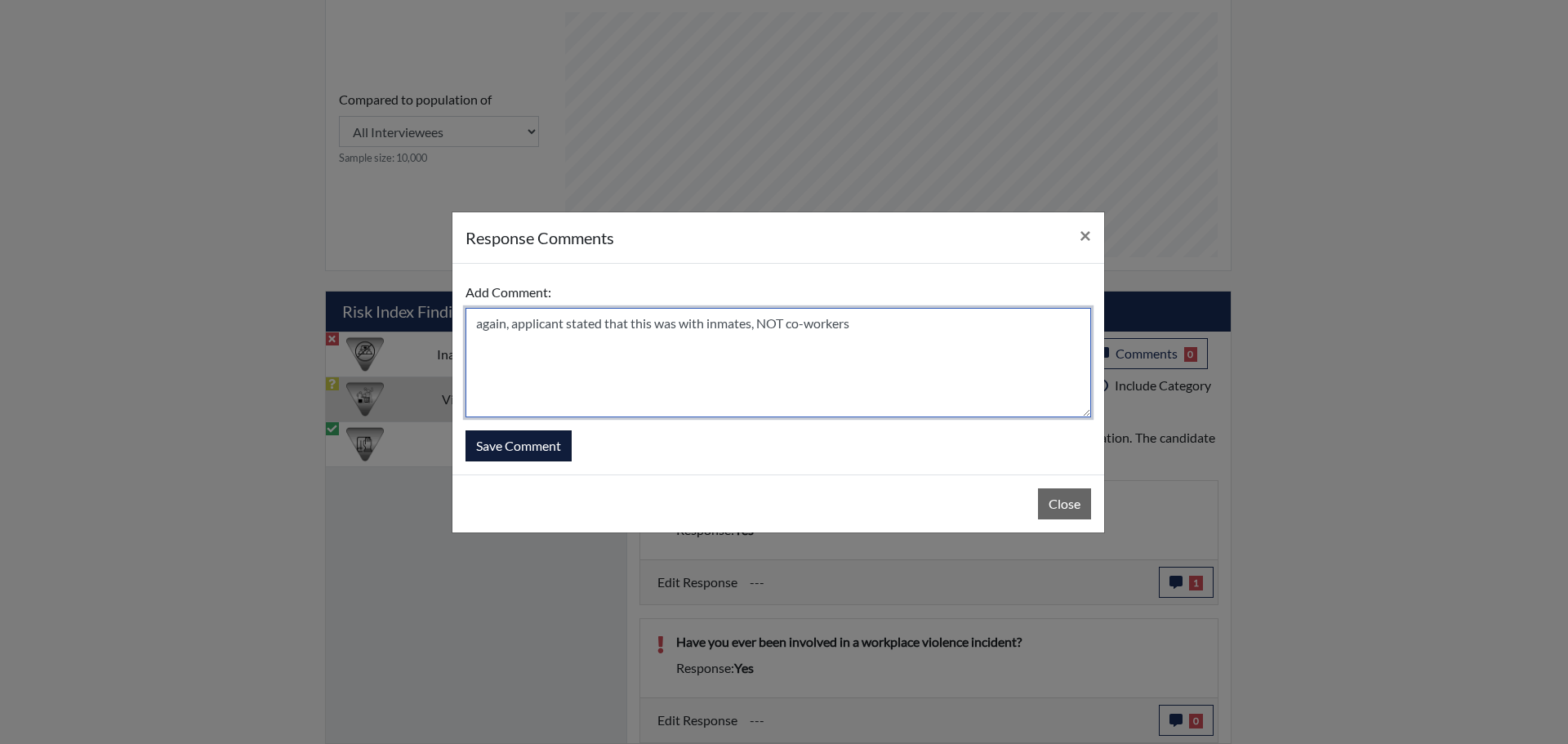
type textarea "again, applicant stated that this was with inmates, NOT co-workers"
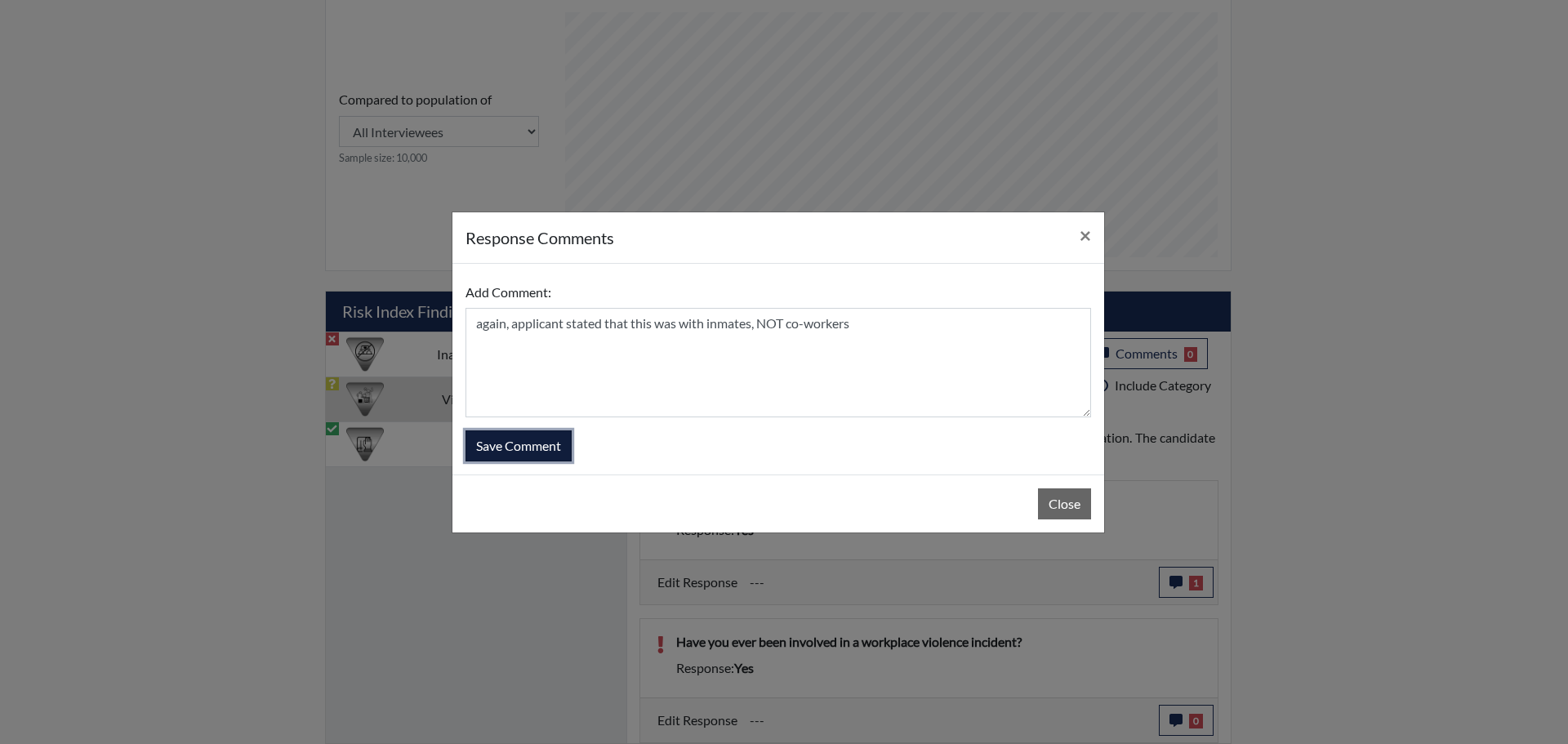
click at [527, 448] on button "Save Comment" at bounding box center [518, 445] width 106 height 31
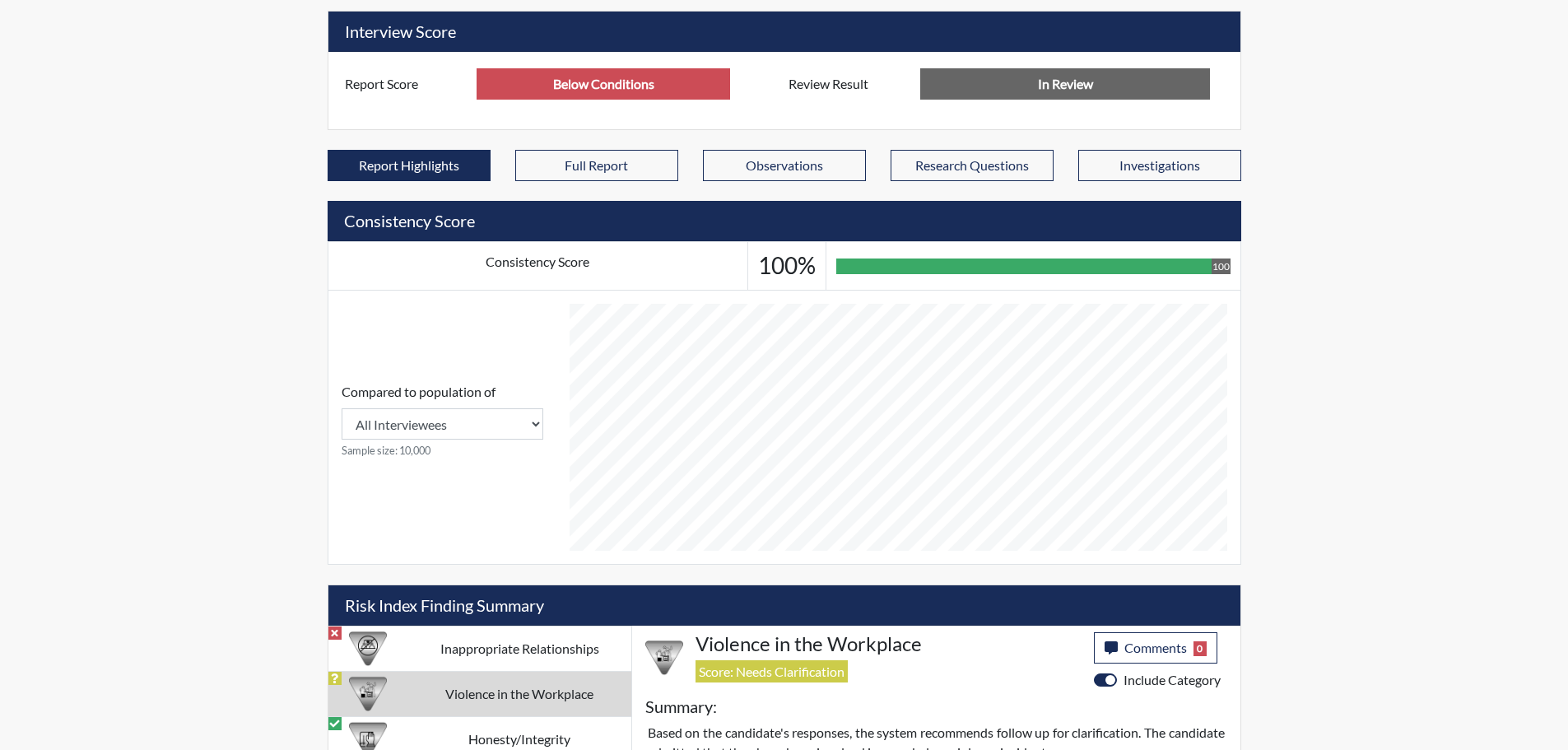
scroll to position [0, 0]
